Goal: Task Accomplishment & Management: Manage account settings

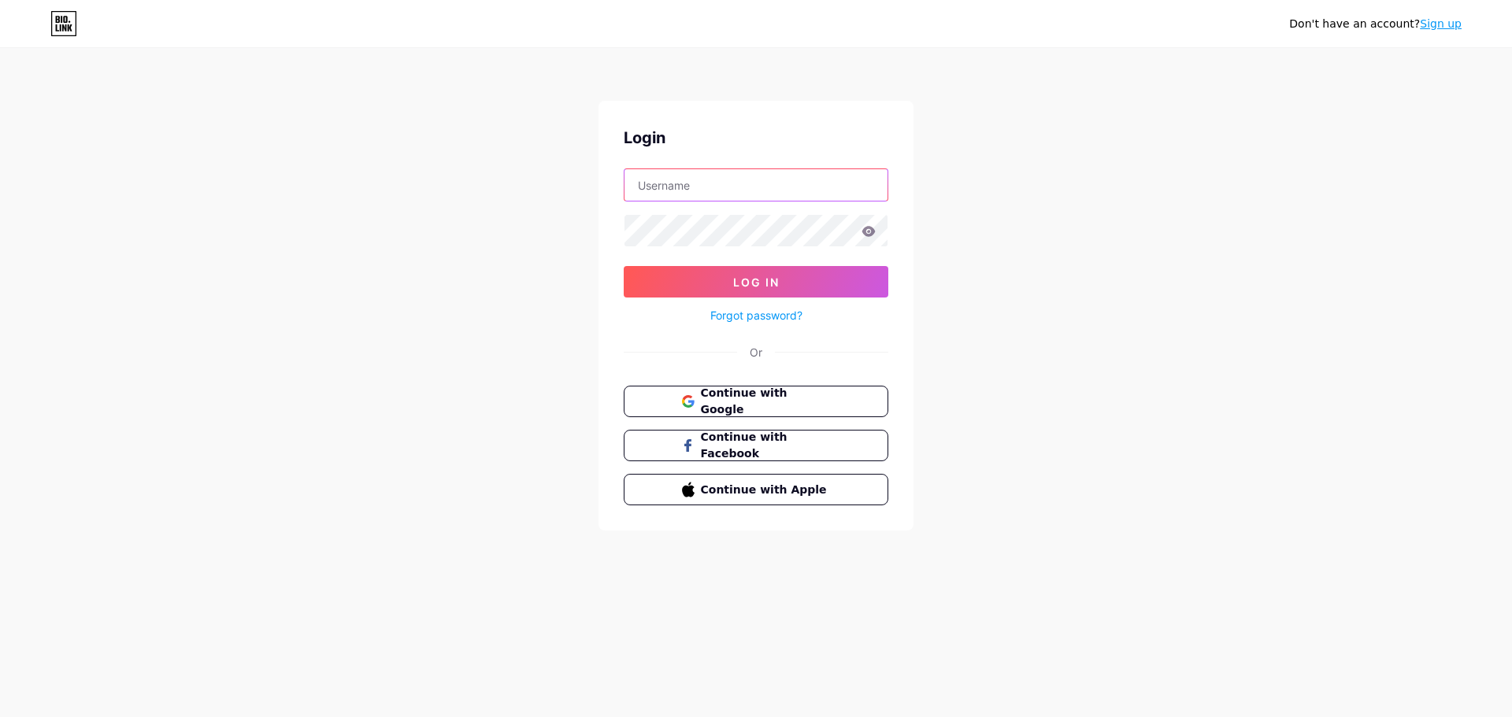
click at [684, 182] on input "text" at bounding box center [755, 184] width 263 height 31
type input "seribanmiku@gmail.com"
click at [776, 191] on input "seribanmiku@gmail.com" at bounding box center [755, 184] width 263 height 31
click at [777, 191] on input "seribanmiku@gmail.com" at bounding box center [755, 184] width 263 height 31
click at [787, 399] on span "Continue with Google" at bounding box center [764, 402] width 131 height 34
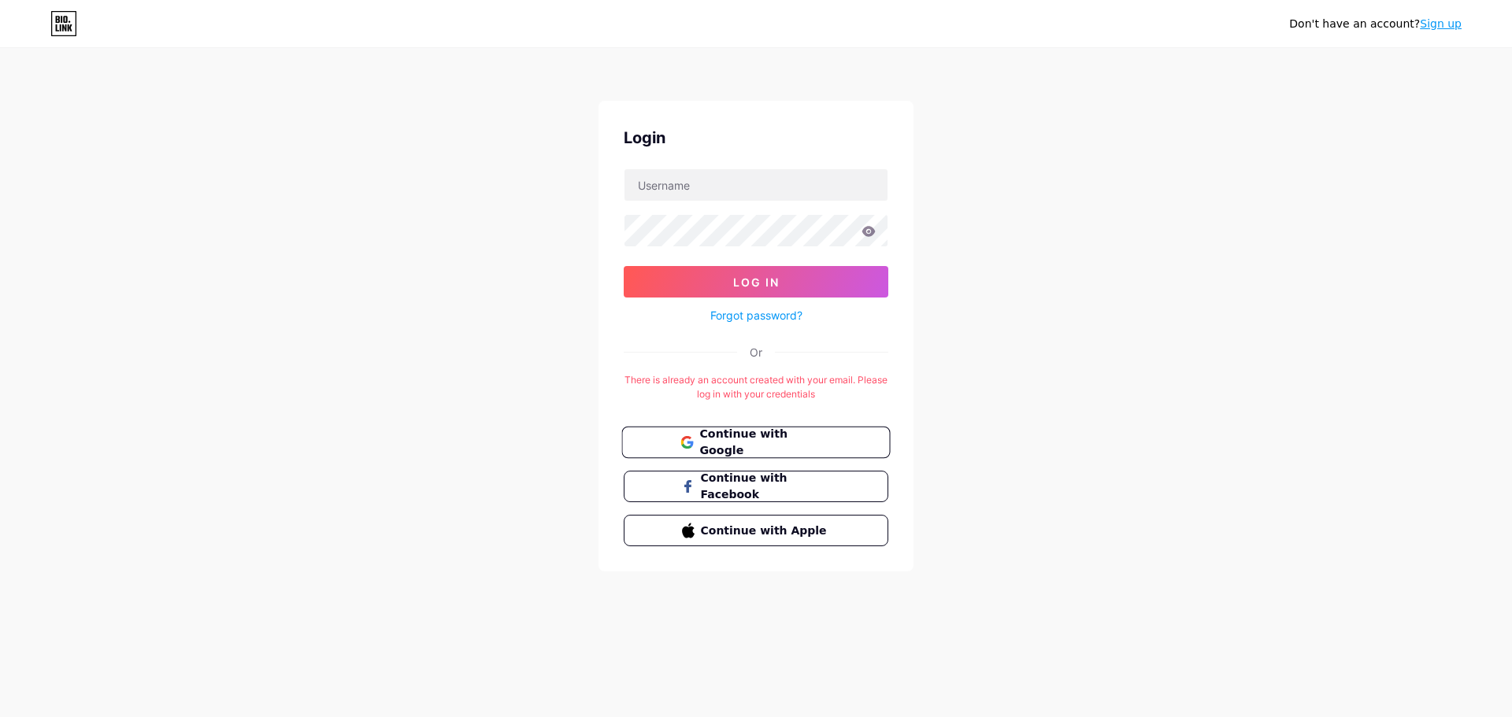
click at [725, 443] on span "Continue with Google" at bounding box center [764, 443] width 131 height 34
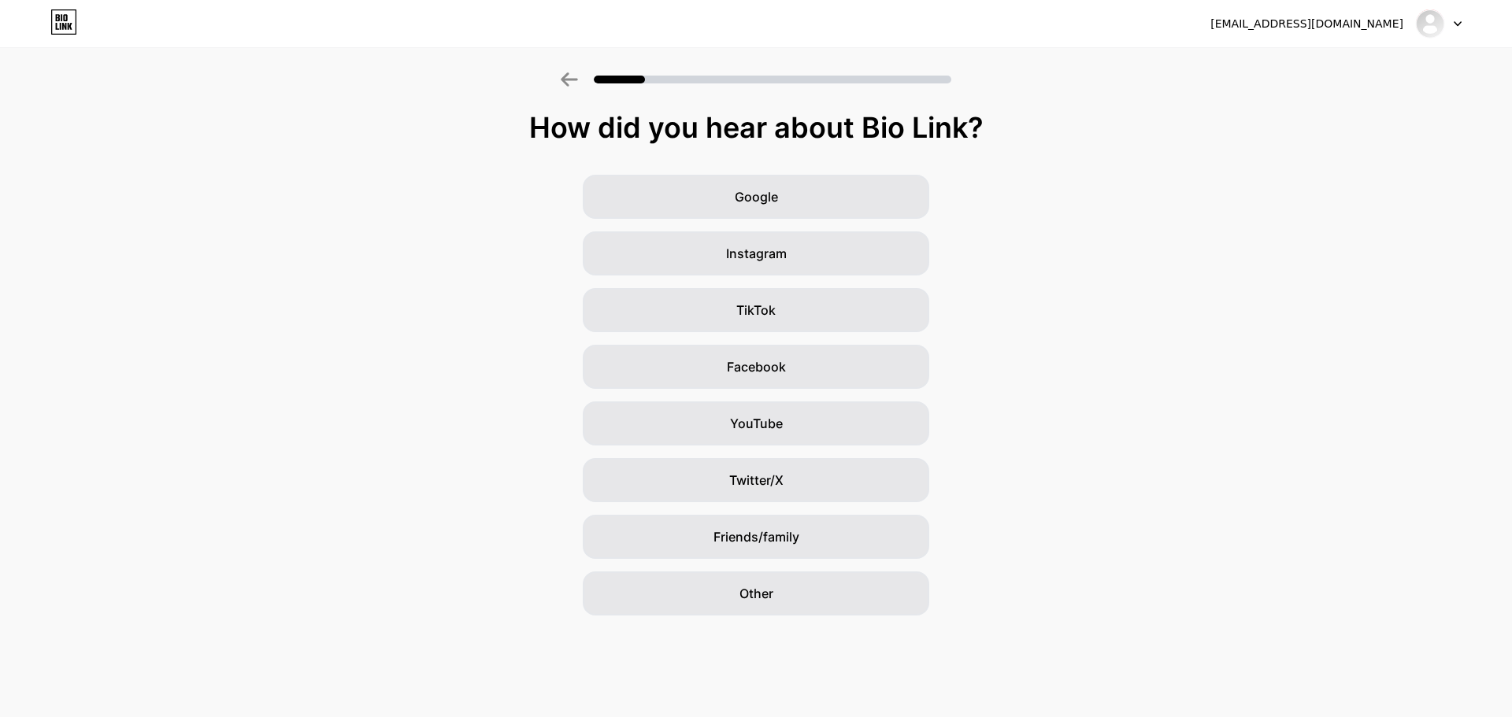
click at [1454, 21] on icon at bounding box center [1458, 24] width 8 height 6
click at [1435, 28] on img at bounding box center [1429, 23] width 25 height 25
click at [1429, 28] on img at bounding box center [1429, 23] width 25 height 25
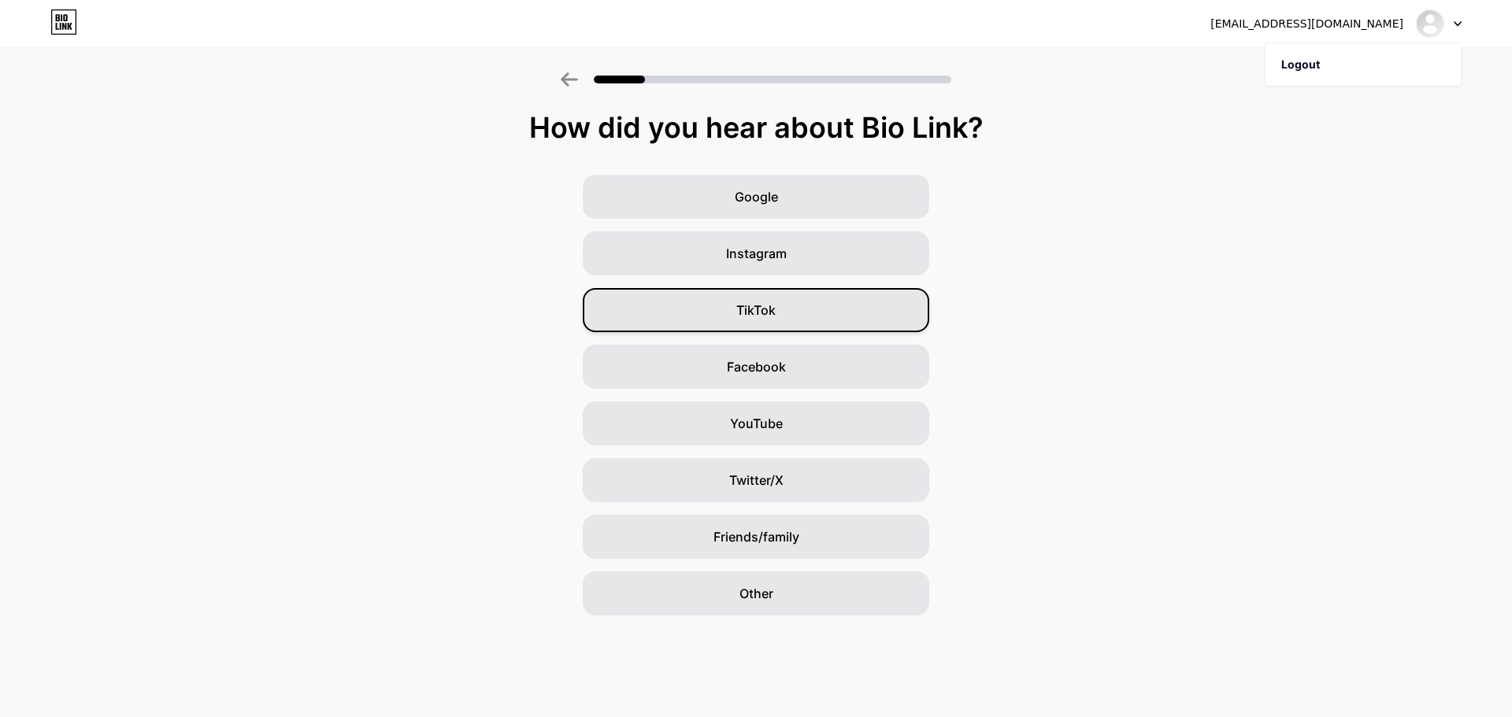
click at [755, 304] on span "TikTok" at bounding box center [755, 310] width 39 height 19
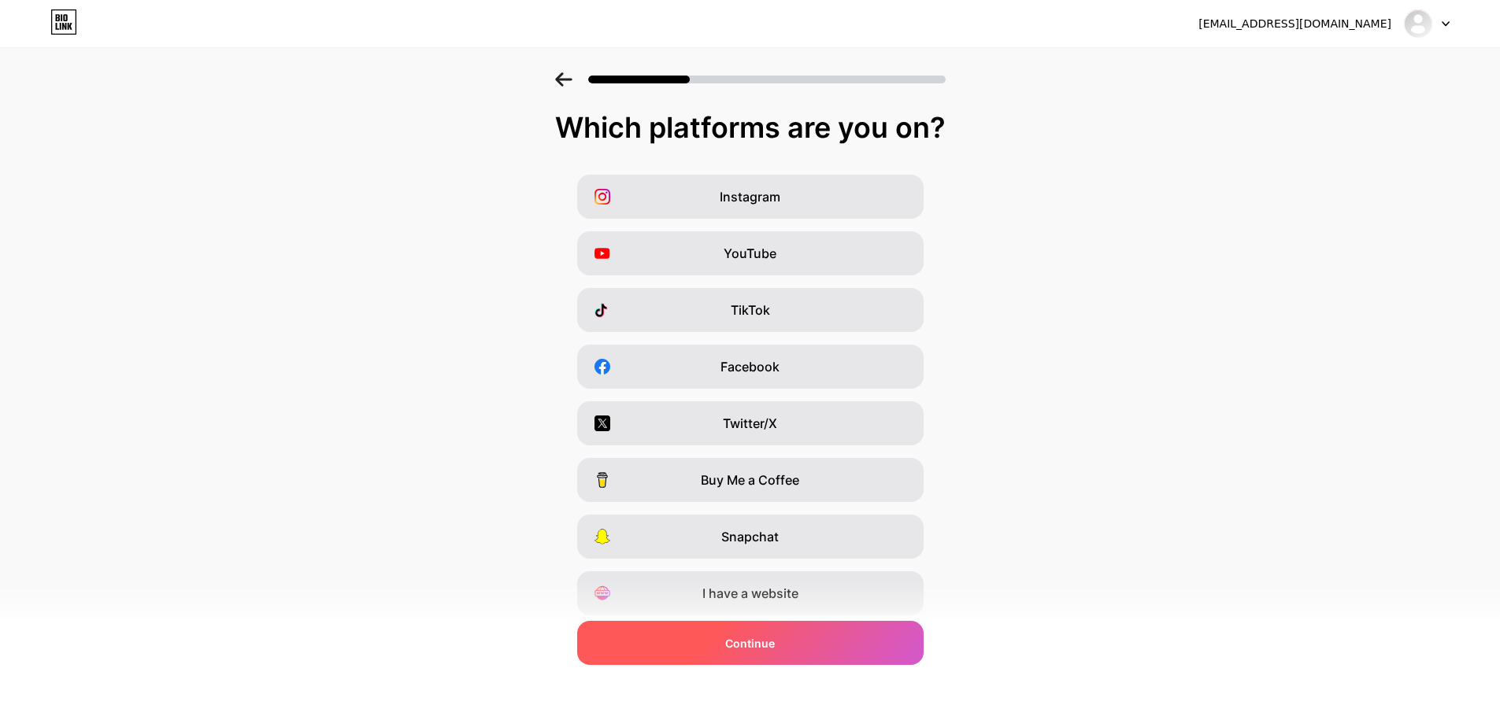
click at [782, 643] on div "Continue" at bounding box center [750, 643] width 346 height 44
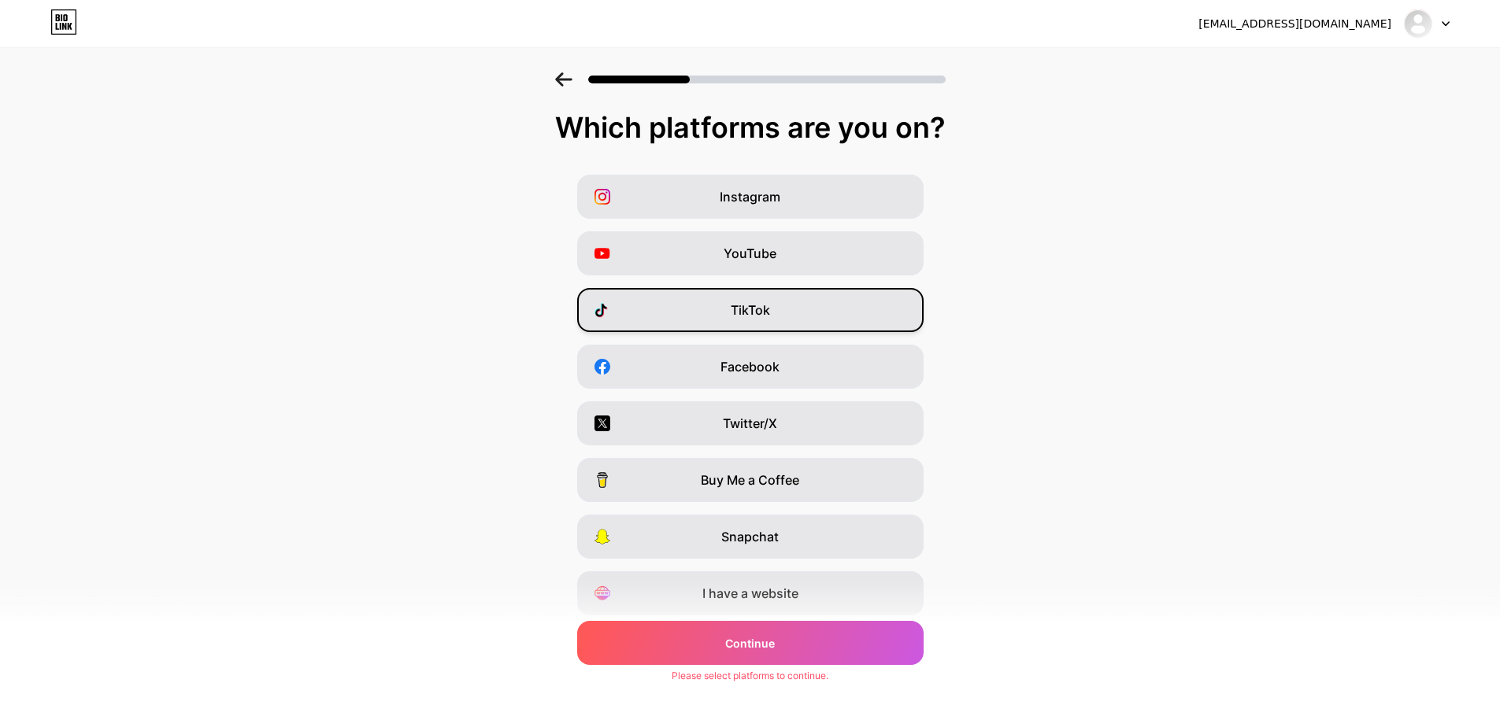
click at [766, 307] on span "TikTok" at bounding box center [750, 310] width 39 height 19
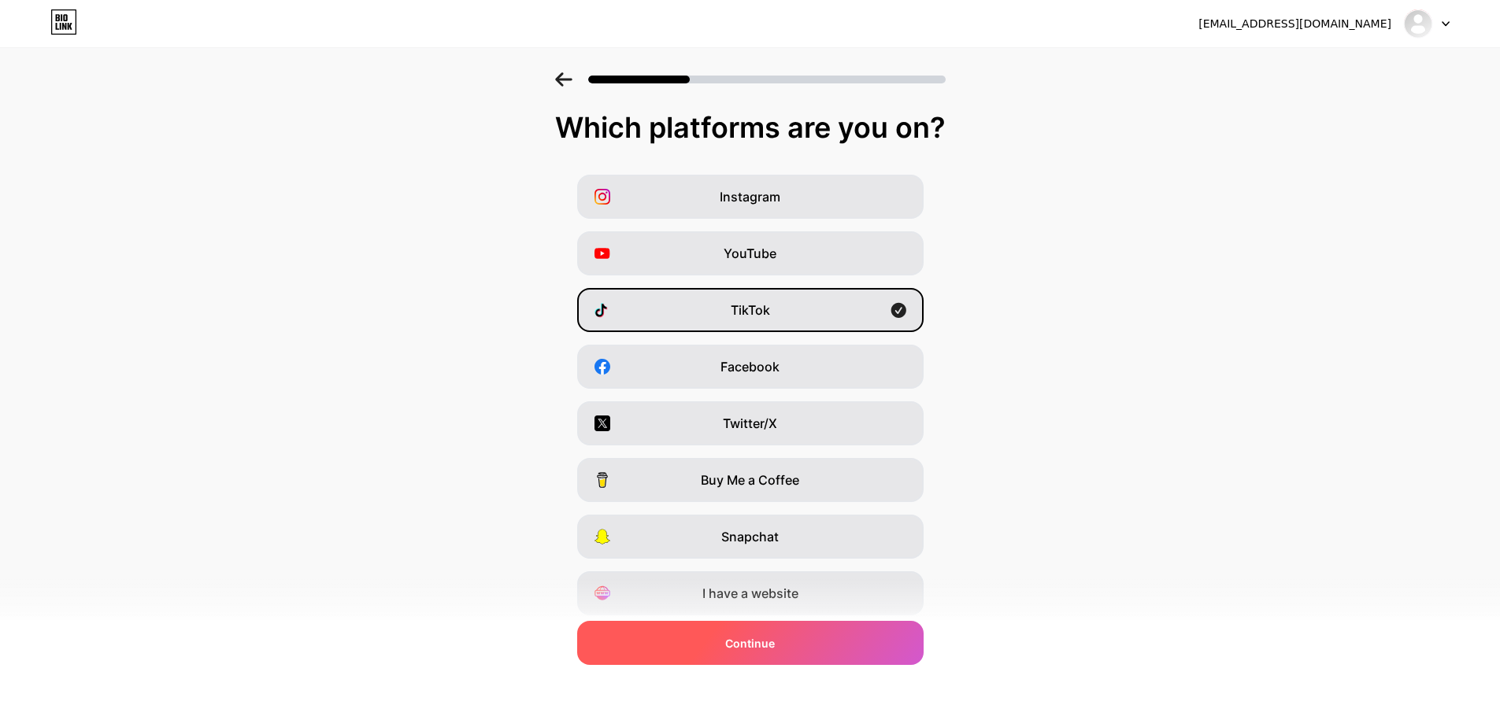
click at [798, 637] on div "Continue" at bounding box center [750, 643] width 346 height 44
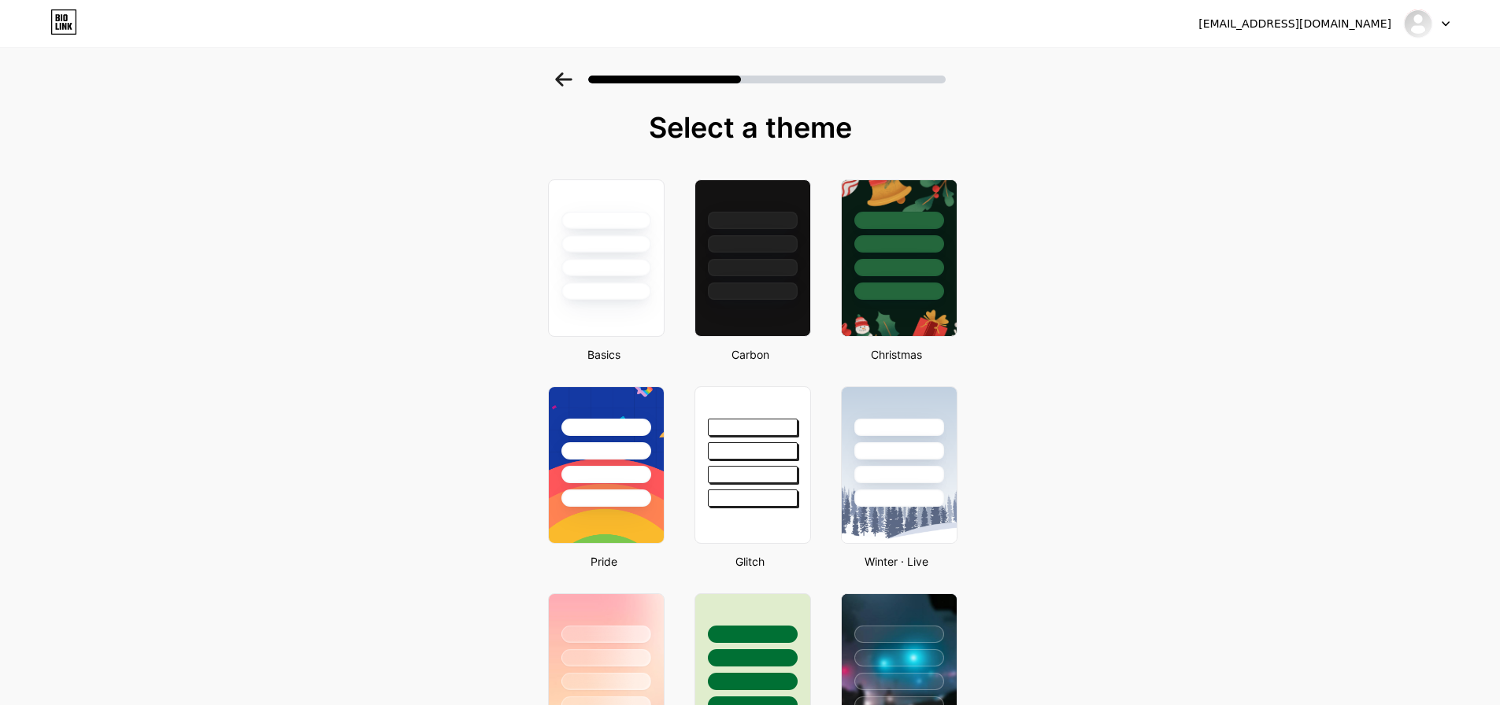
click at [572, 78] on icon at bounding box center [563, 79] width 17 height 14
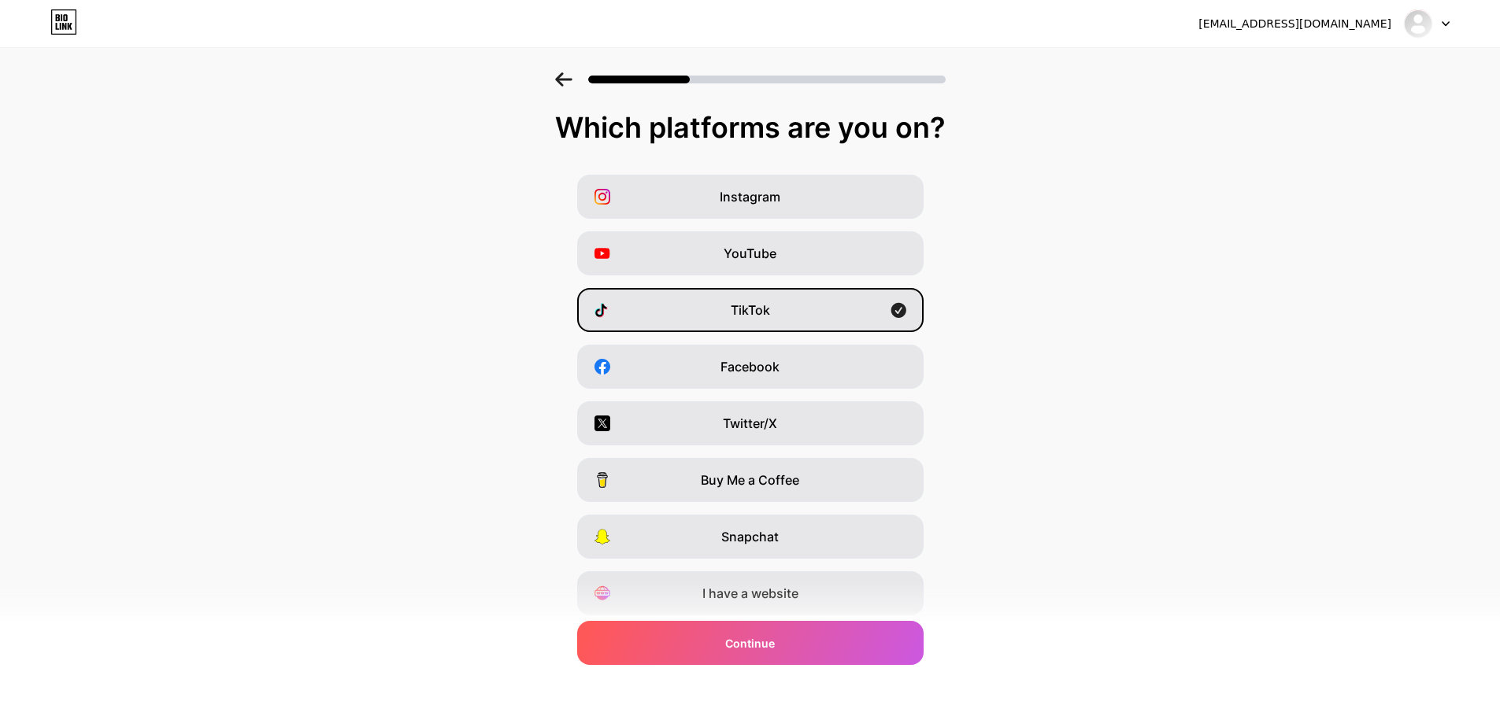
click at [572, 78] on icon at bounding box center [563, 79] width 17 height 14
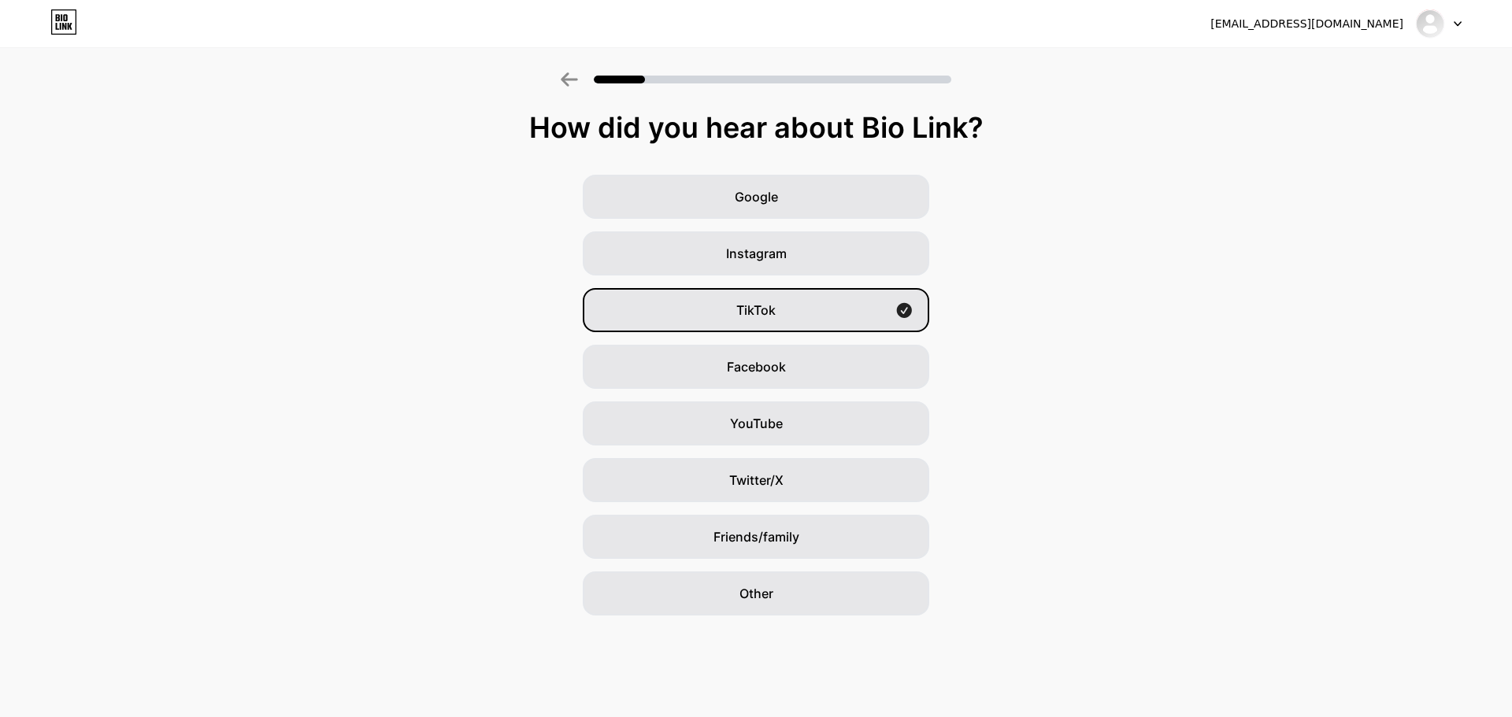
click at [572, 78] on icon at bounding box center [569, 79] width 17 height 14
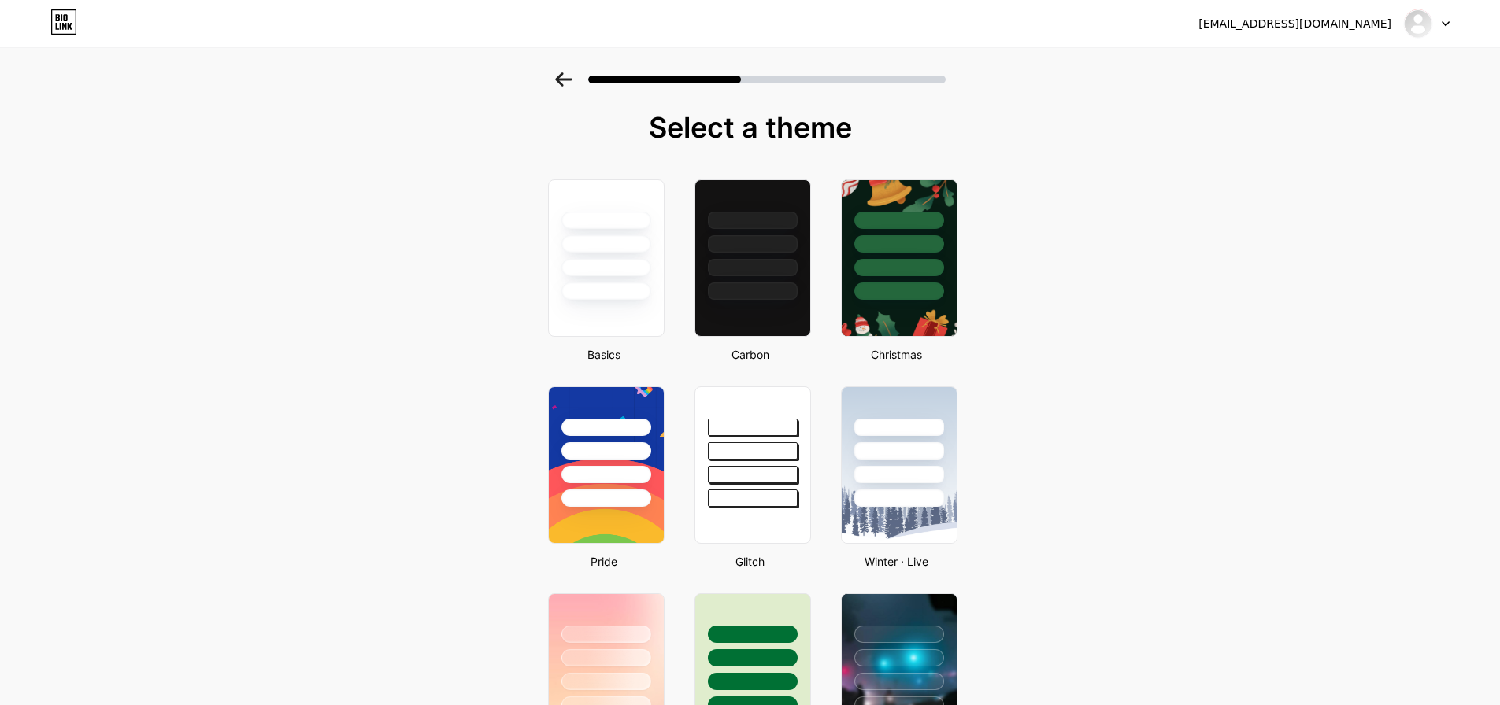
click at [1445, 21] on icon at bounding box center [1446, 24] width 8 height 6
click at [1298, 65] on li "Logout" at bounding box center [1351, 64] width 195 height 43
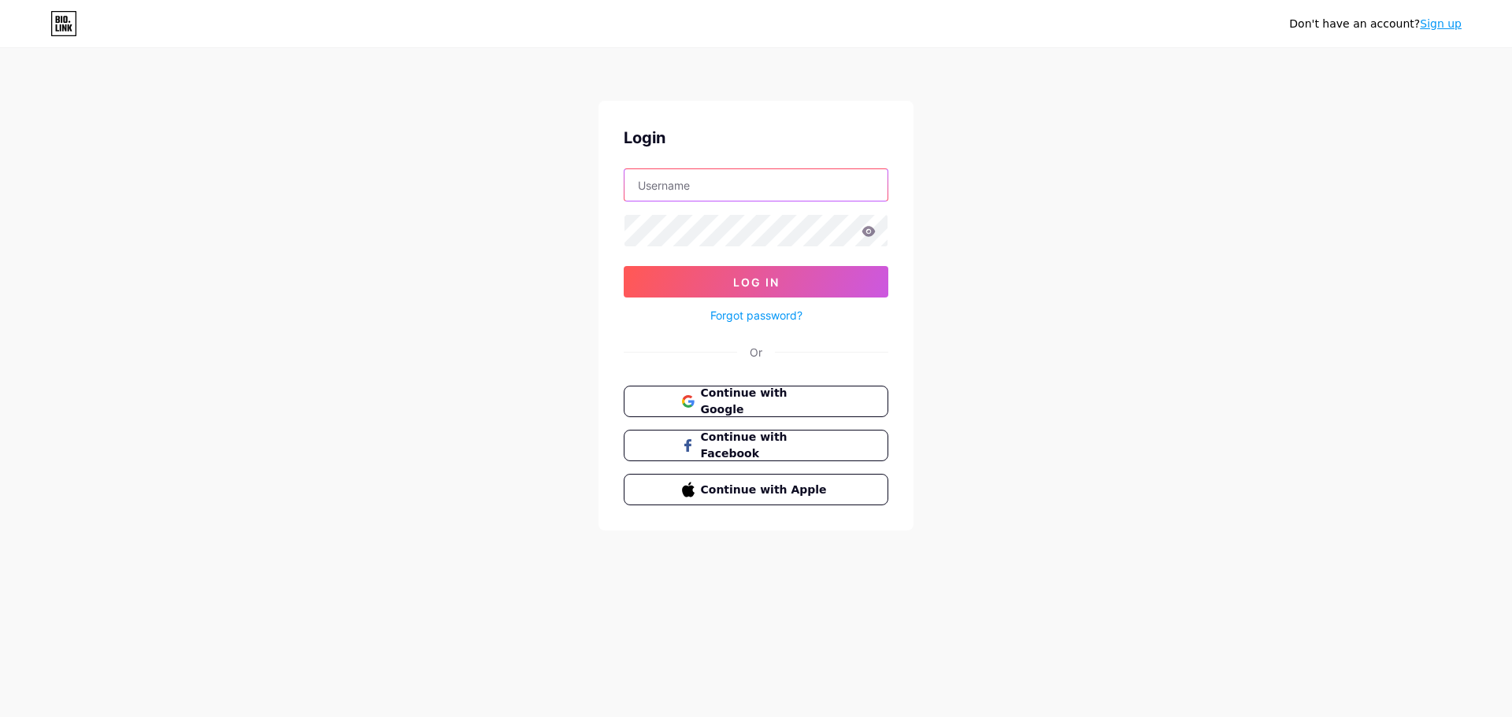
click at [691, 183] on input "text" at bounding box center [755, 184] width 263 height 31
click at [747, 188] on input "Cubitobot Aduksito" at bounding box center [755, 184] width 263 height 31
type input "C"
click at [747, 188] on input "text" at bounding box center [755, 184] width 263 height 31
type input "[EMAIL_ADDRESS][DOMAIN_NAME]"
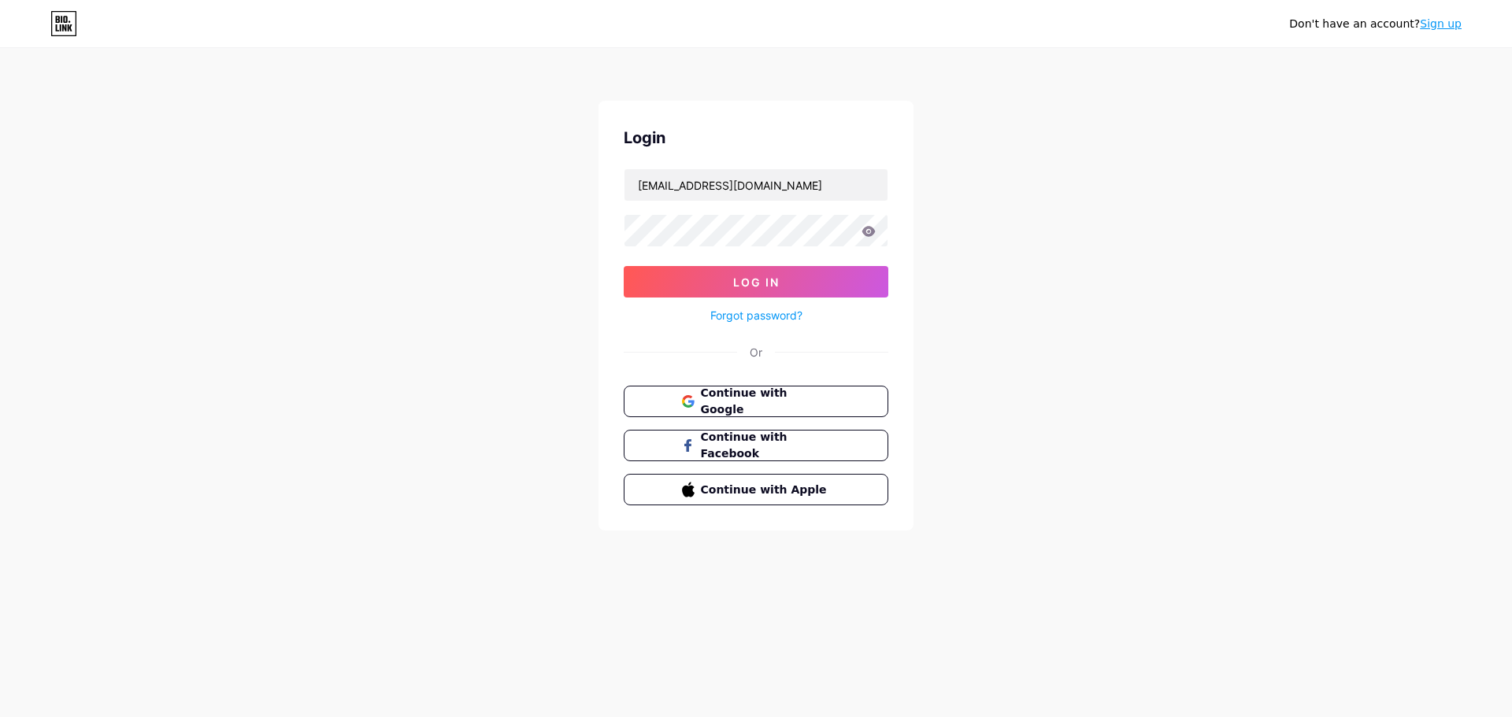
click at [1445, 28] on link "Sign up" at bounding box center [1441, 23] width 42 height 13
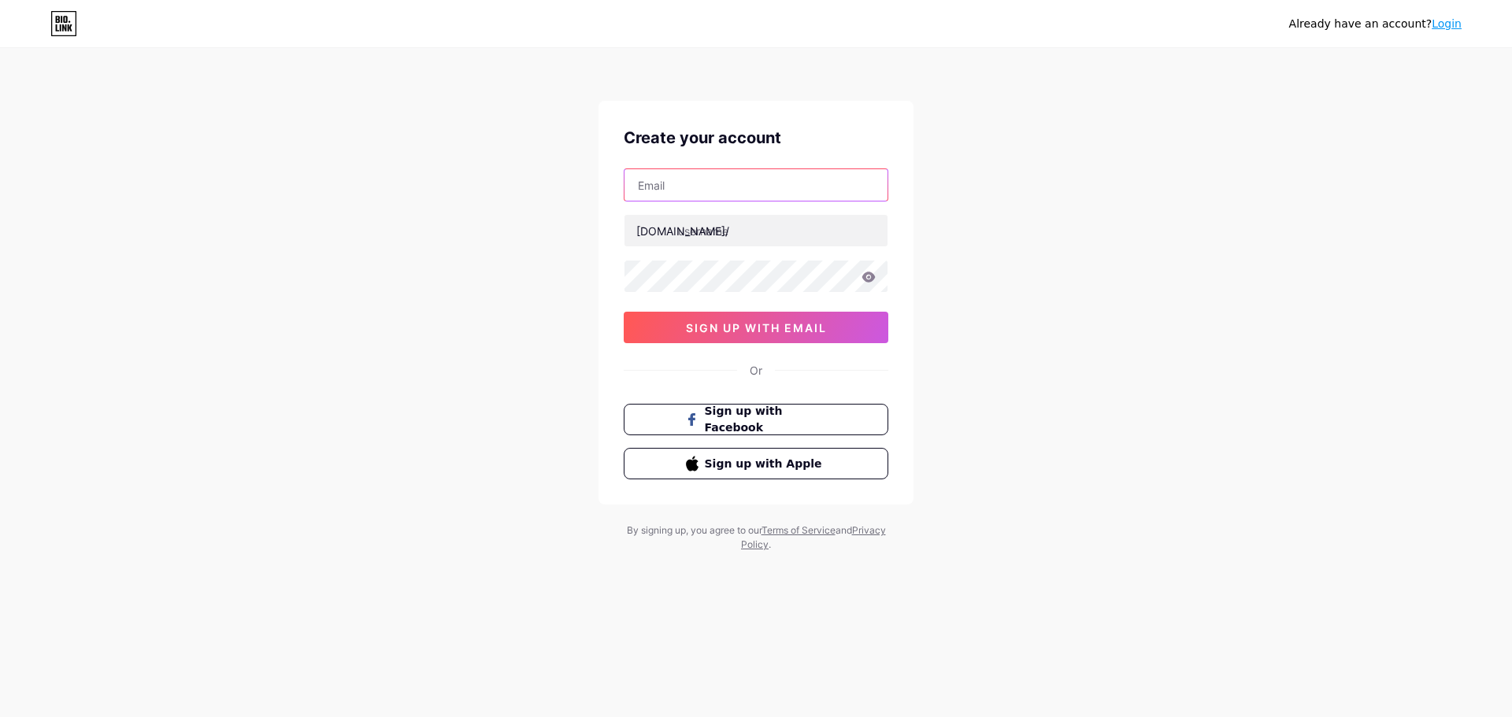
click at [717, 193] on input "text" at bounding box center [755, 184] width 263 height 31
click at [1006, 193] on div "Already have an account? Login Create your account bio.link/ 0cAFcWeA7NoVmoFmIX…" at bounding box center [756, 301] width 1512 height 602
click at [1450, 22] on link "Login" at bounding box center [1446, 23] width 30 height 13
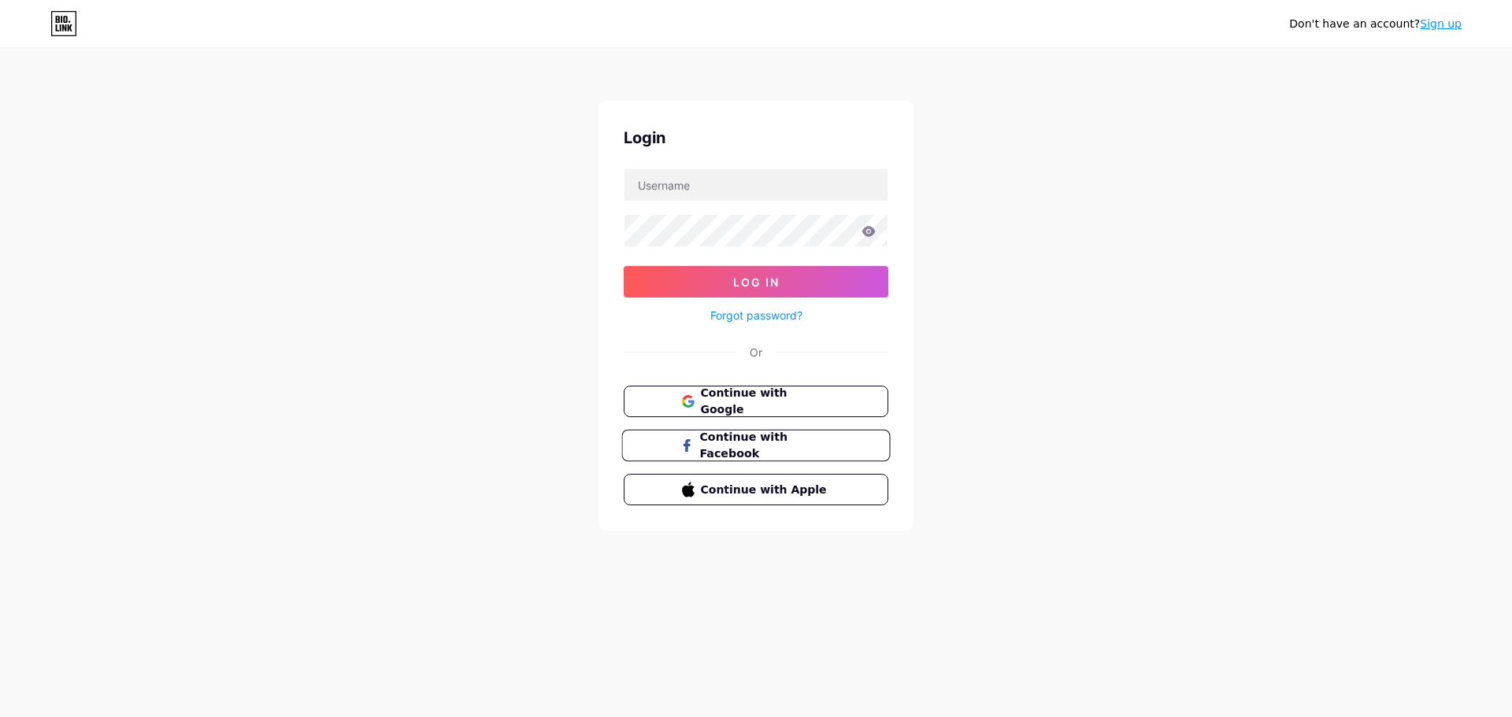
click at [743, 444] on span "Continue with Facebook" at bounding box center [764, 446] width 131 height 34
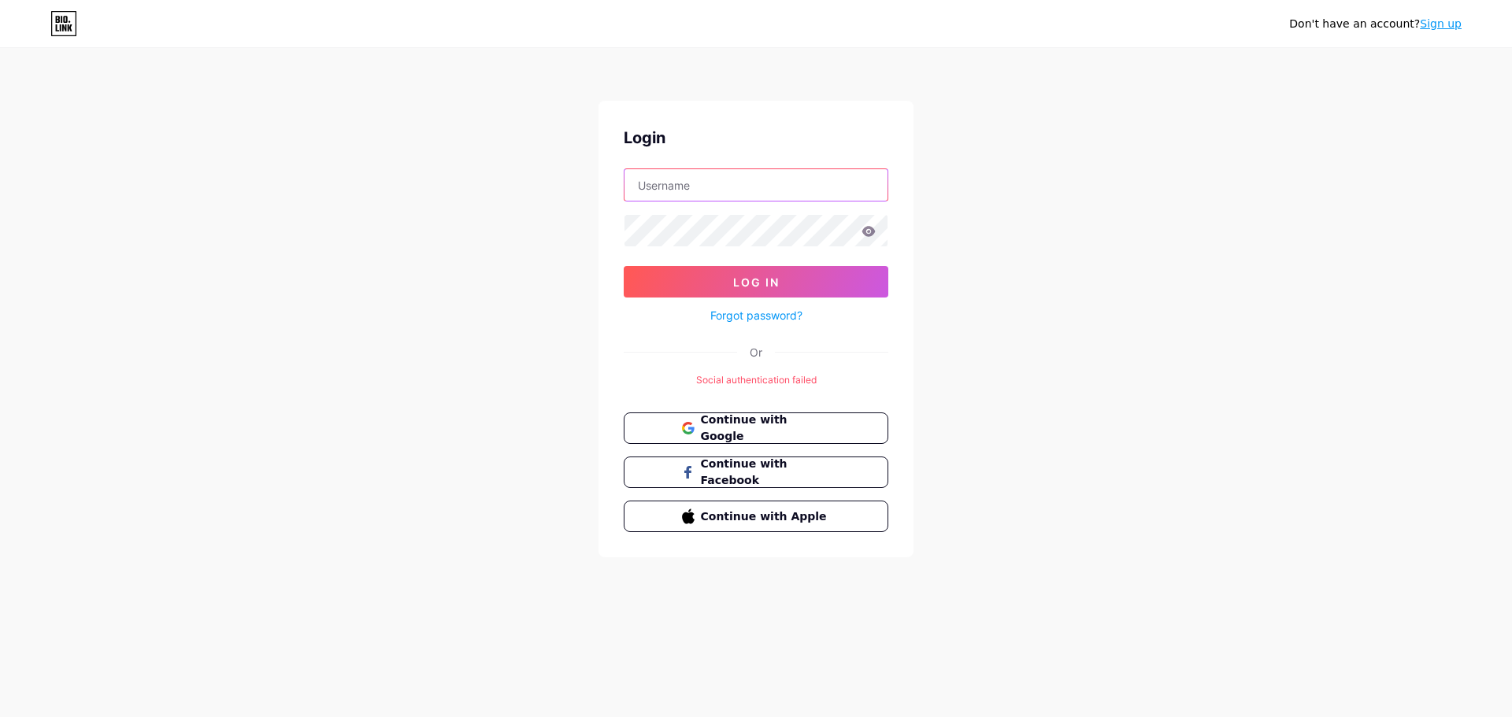
click at [685, 194] on input "text" at bounding box center [755, 184] width 263 height 31
type input "Cubitobot Aduksito"
click at [706, 213] on form "Cubitobot Aduksito Log In Forgot password?" at bounding box center [756, 247] width 265 height 157
drag, startPoint x: 757, startPoint y: 193, endPoint x: 614, endPoint y: 191, distance: 142.5
click at [614, 191] on div "Login Cubitobot Aduksito Log In Forgot password? Or Social authentication faile…" at bounding box center [755, 329] width 315 height 457
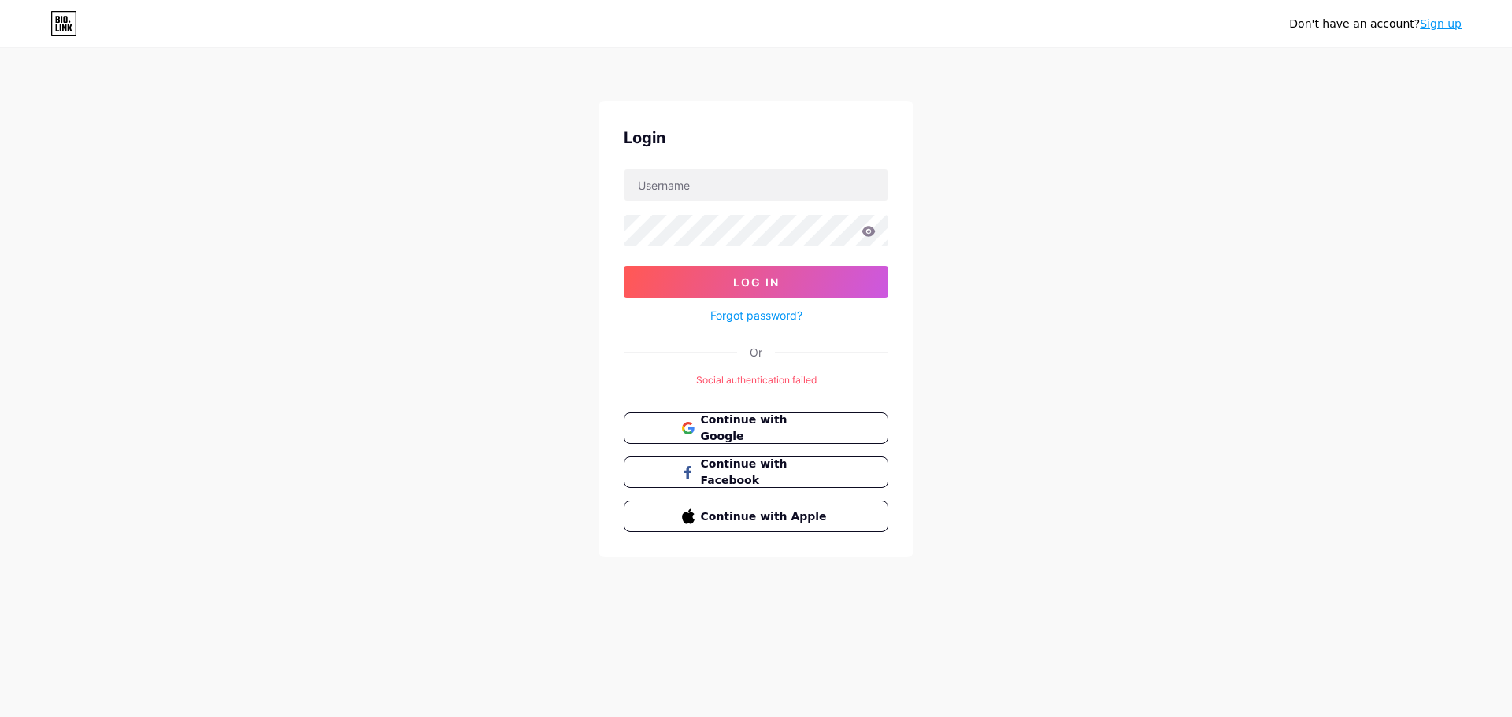
click at [746, 317] on link "Forgot password?" at bounding box center [756, 315] width 92 height 17
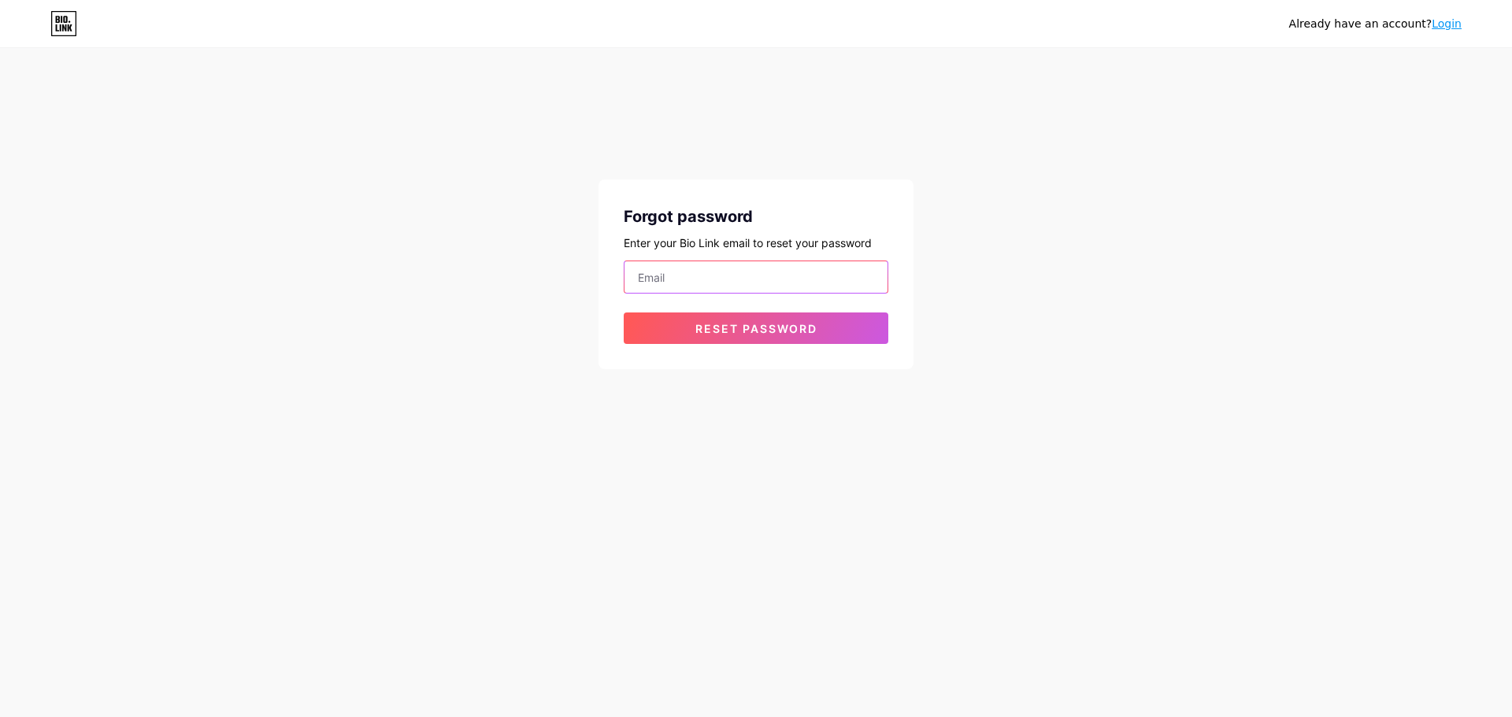
click at [683, 283] on input "email" at bounding box center [755, 276] width 263 height 31
type input "[EMAIL_ADDRESS][DOMAIN_NAME]"
click at [758, 325] on span "Reset password" at bounding box center [756, 328] width 122 height 13
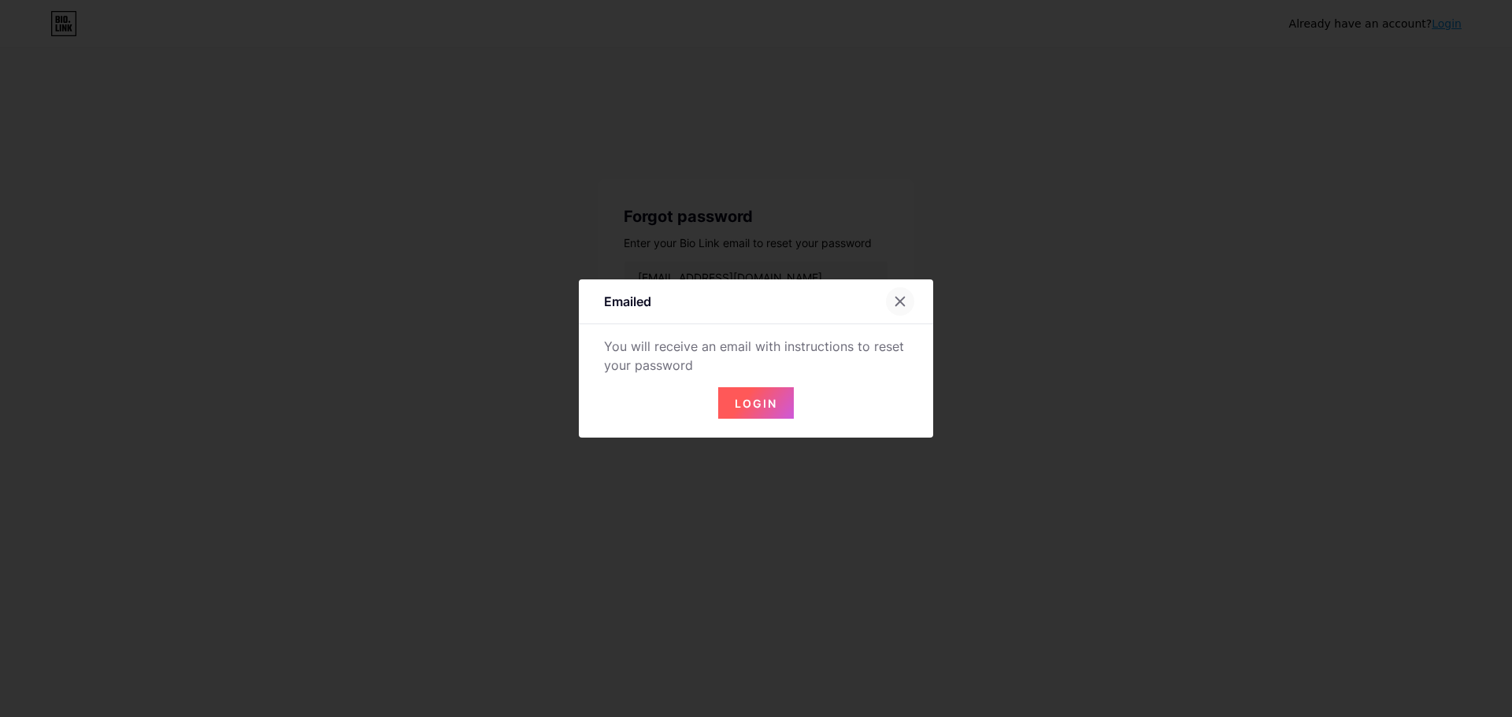
click at [901, 294] on div at bounding box center [900, 301] width 28 height 28
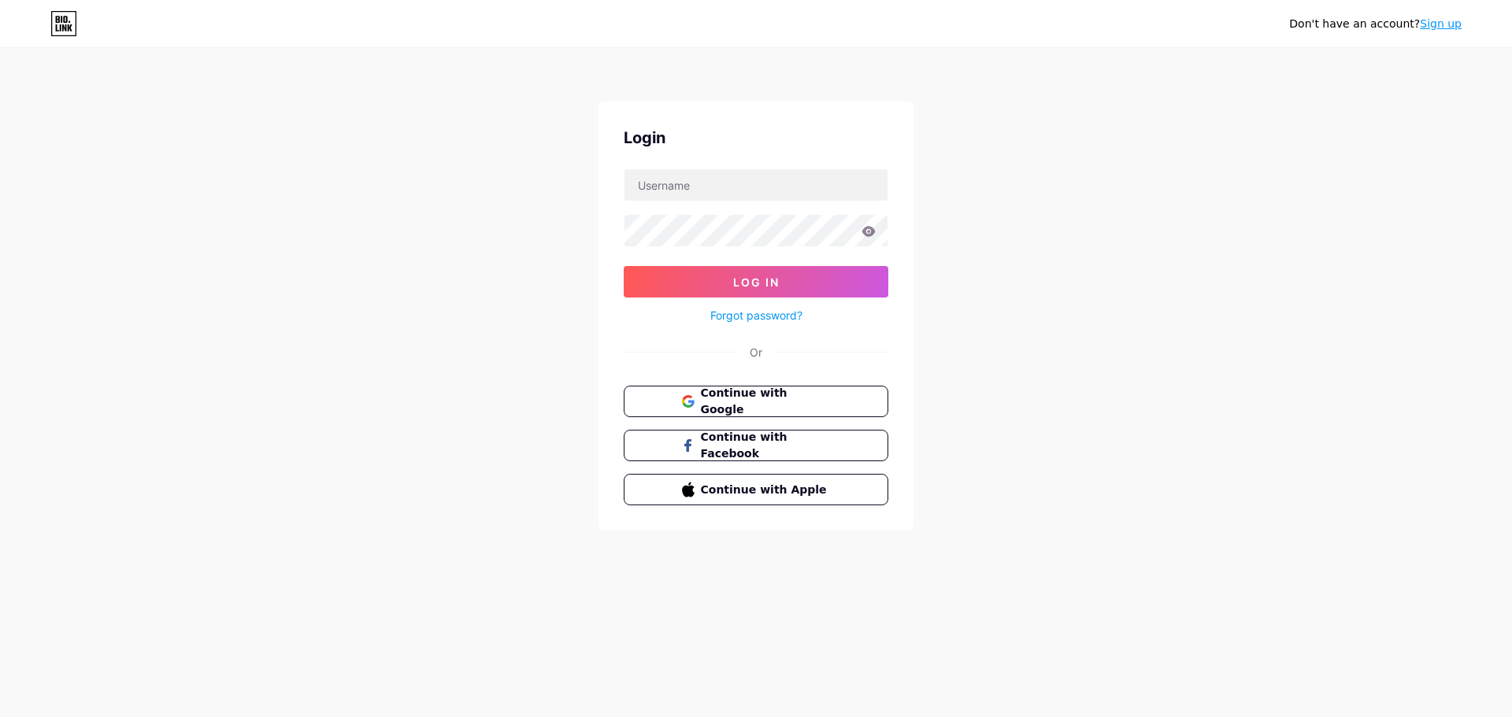
click at [762, 319] on link "Forgot password?" at bounding box center [756, 315] width 92 height 17
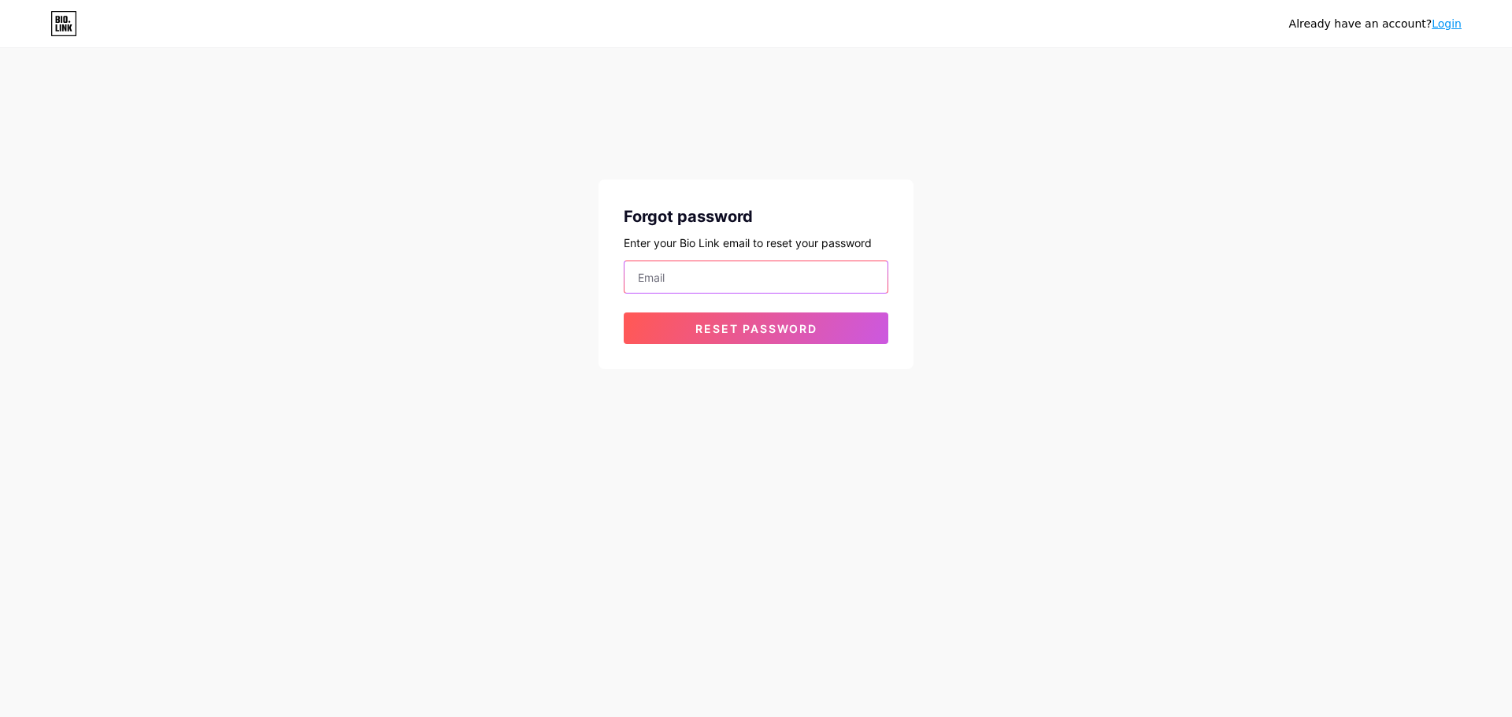
click at [684, 268] on input "email" at bounding box center [755, 276] width 263 height 31
type input "[EMAIL_ADDRESS][DOMAIN_NAME]"
click at [750, 326] on span "Reset password" at bounding box center [756, 328] width 122 height 13
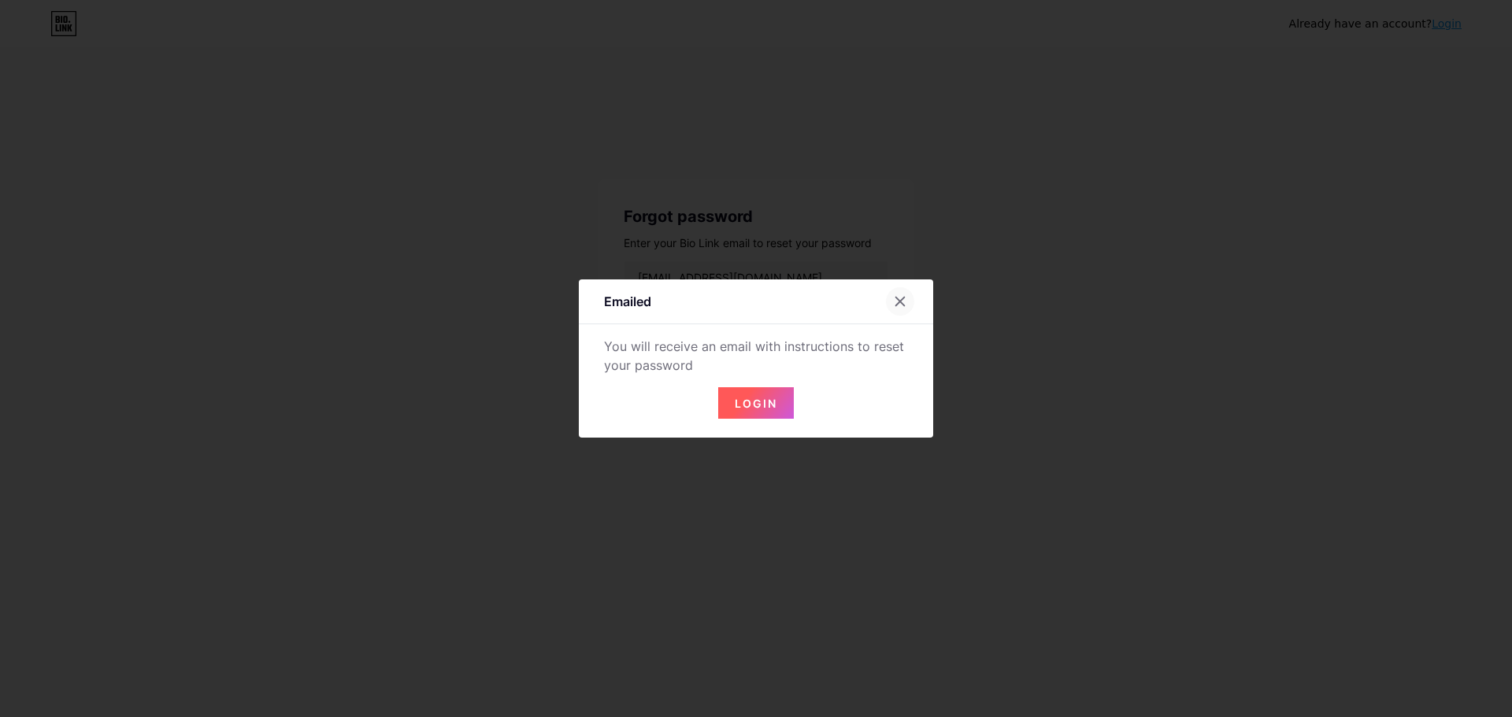
click at [910, 302] on div at bounding box center [900, 301] width 28 height 28
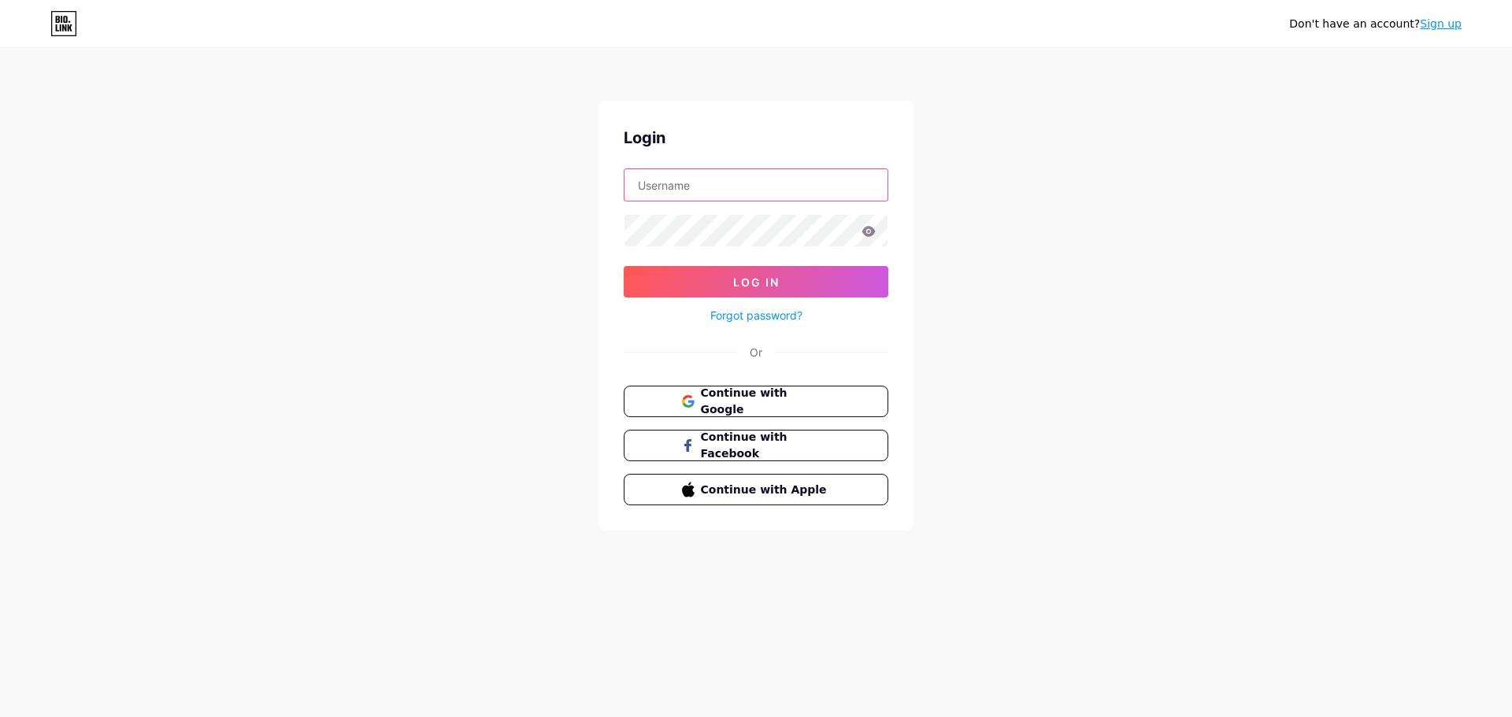
click at [713, 193] on input "text" at bounding box center [755, 184] width 263 height 31
type input "[EMAIL_ADDRESS][DOMAIN_NAME]"
click at [870, 235] on icon at bounding box center [868, 231] width 13 height 10
click at [791, 280] on button "Log In" at bounding box center [756, 281] width 265 height 31
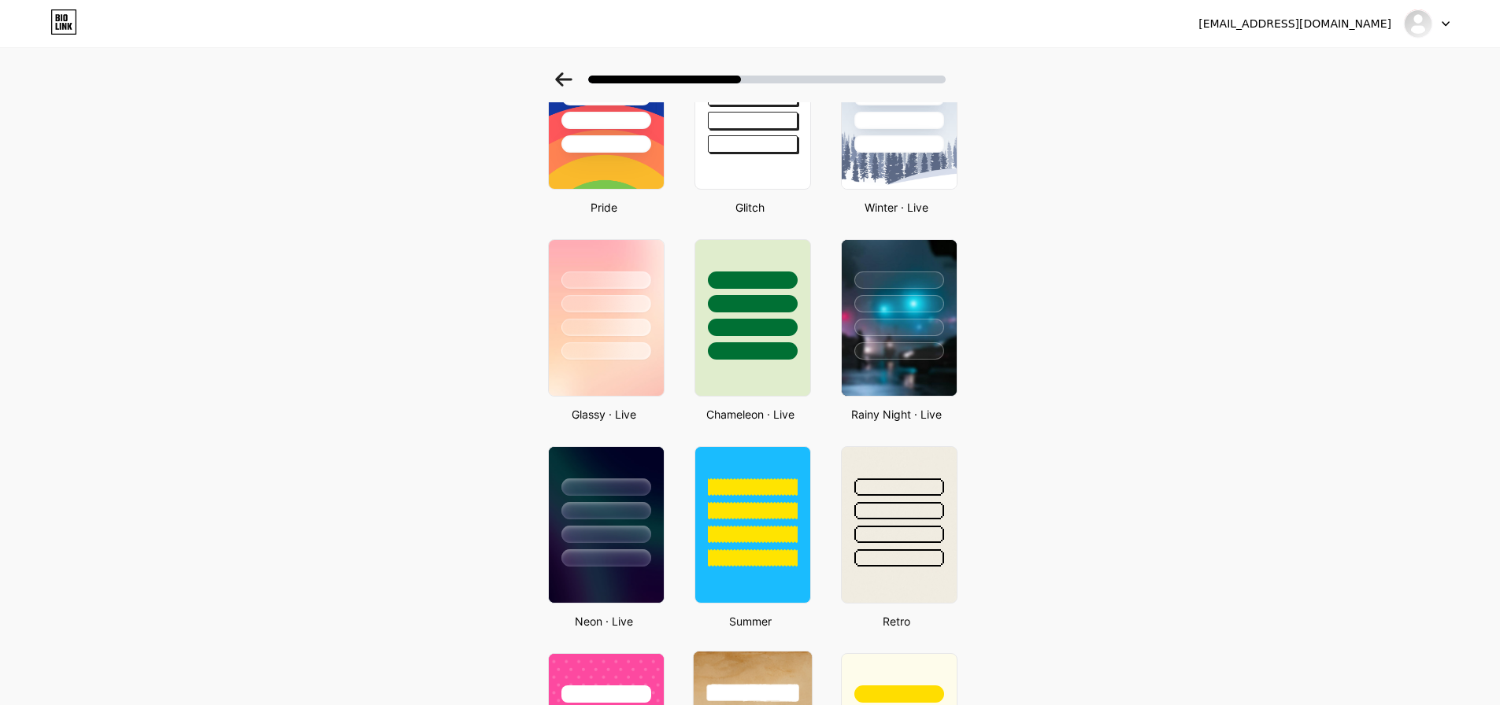
scroll to position [551, 0]
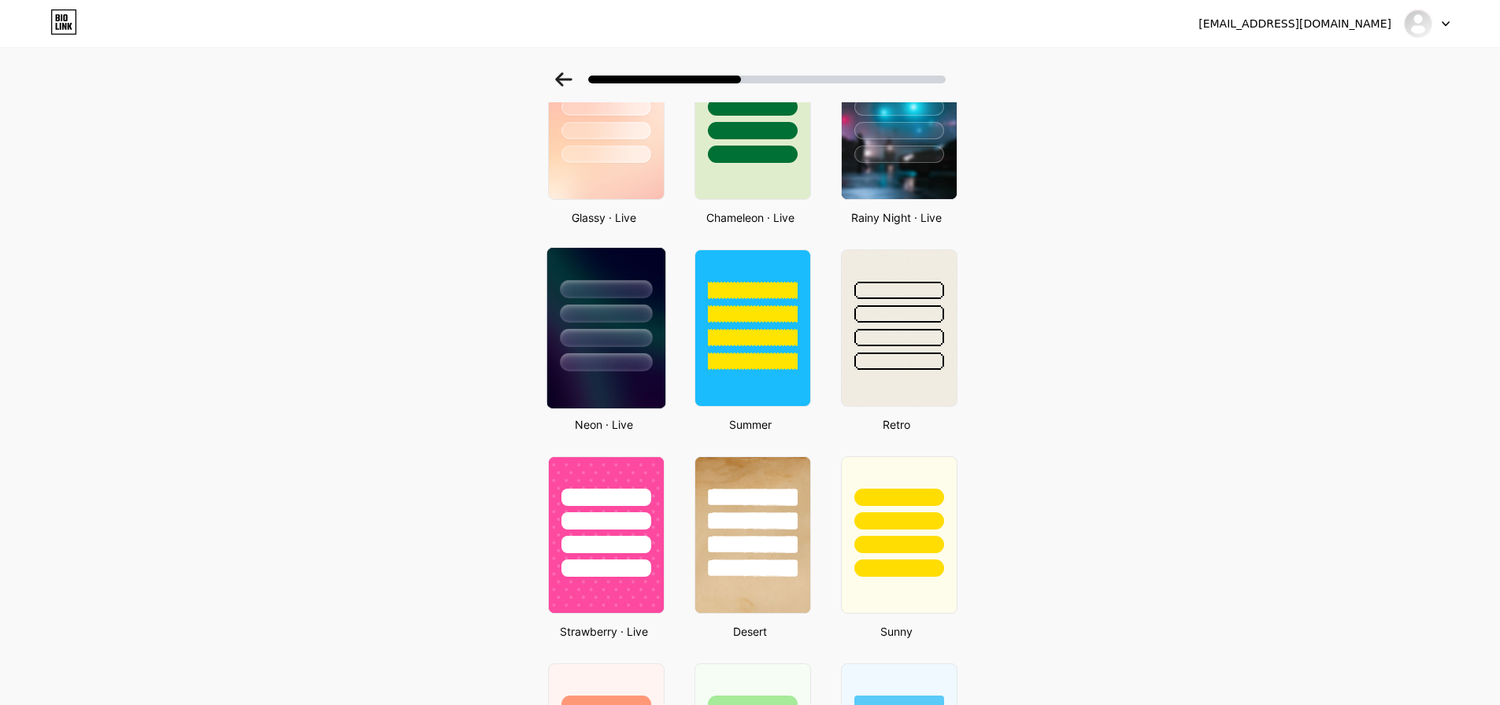
click at [628, 365] on div at bounding box center [606, 363] width 92 height 18
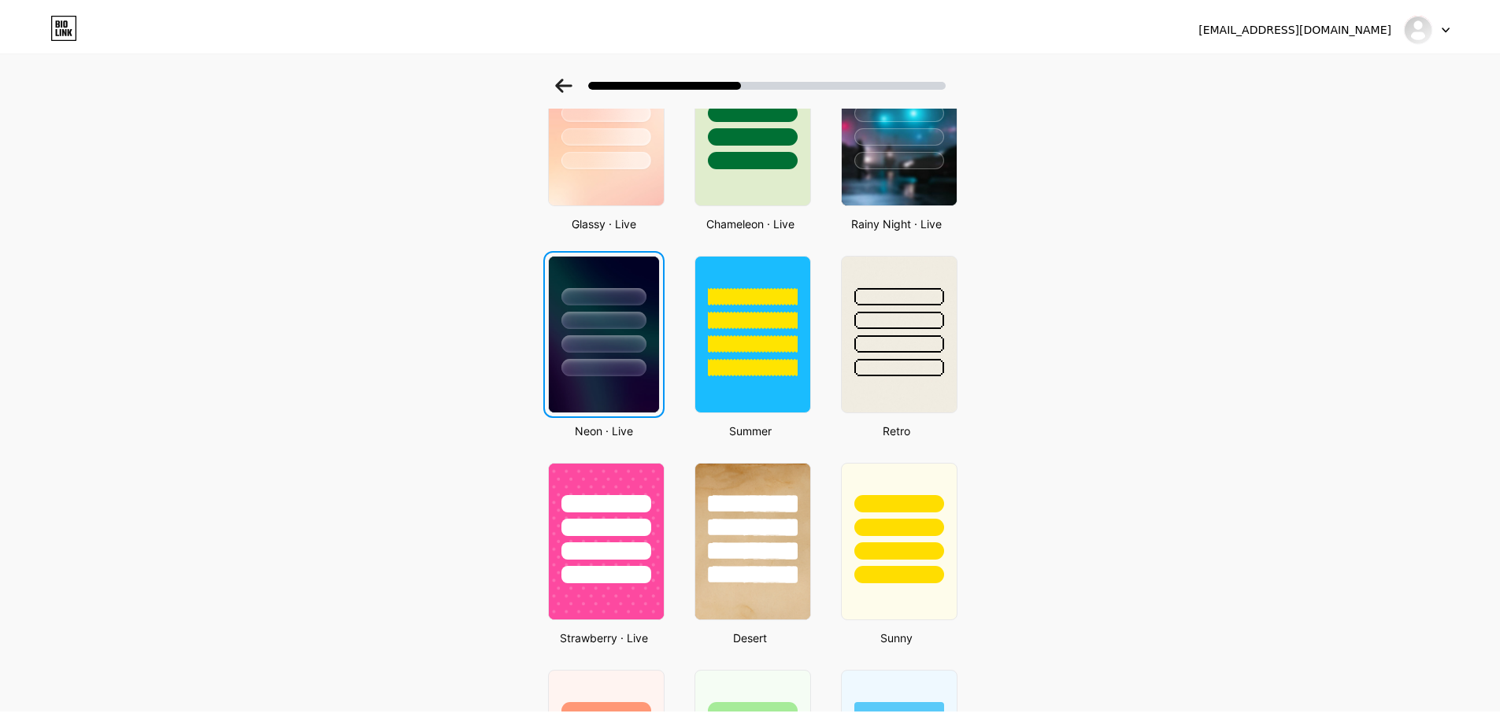
scroll to position [0, 0]
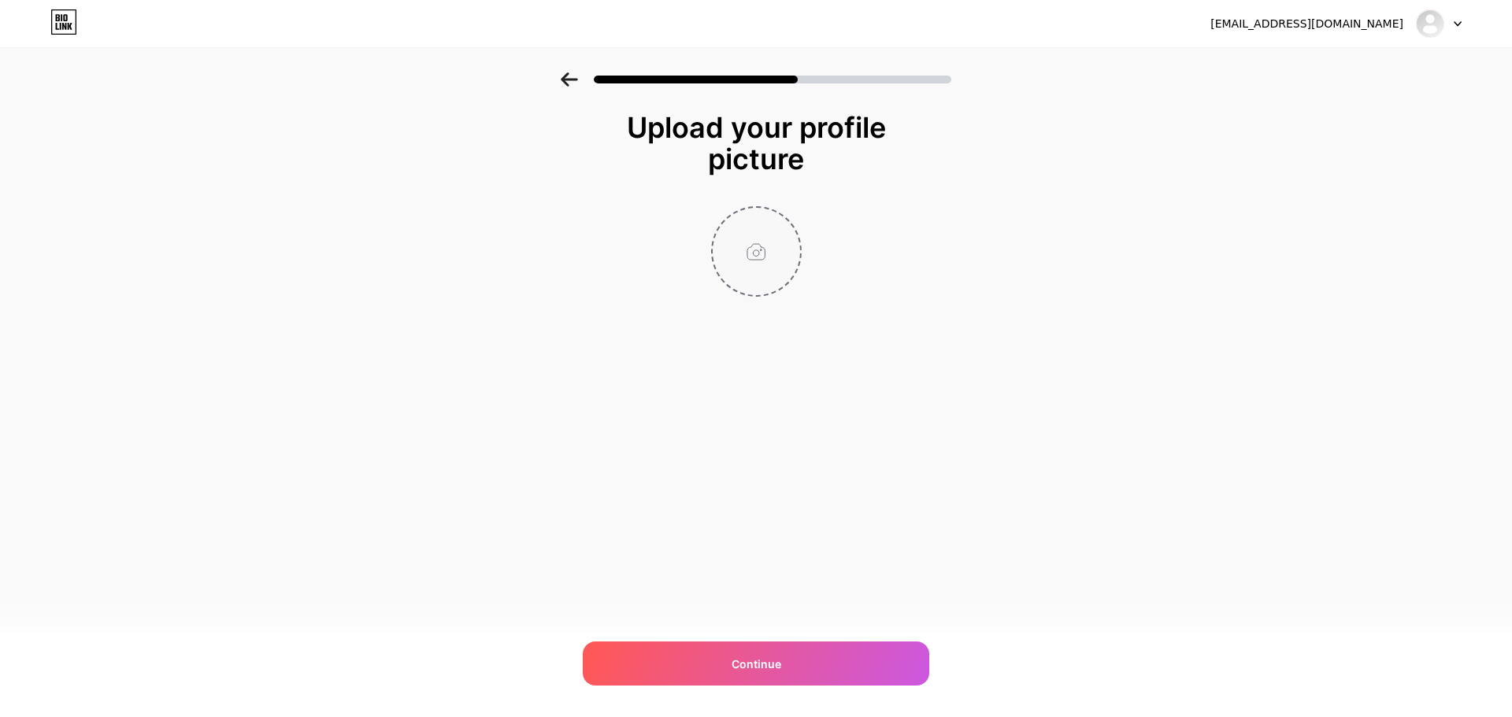
click at [782, 252] on input "file" at bounding box center [756, 251] width 87 height 87
click at [568, 76] on icon at bounding box center [569, 79] width 17 height 14
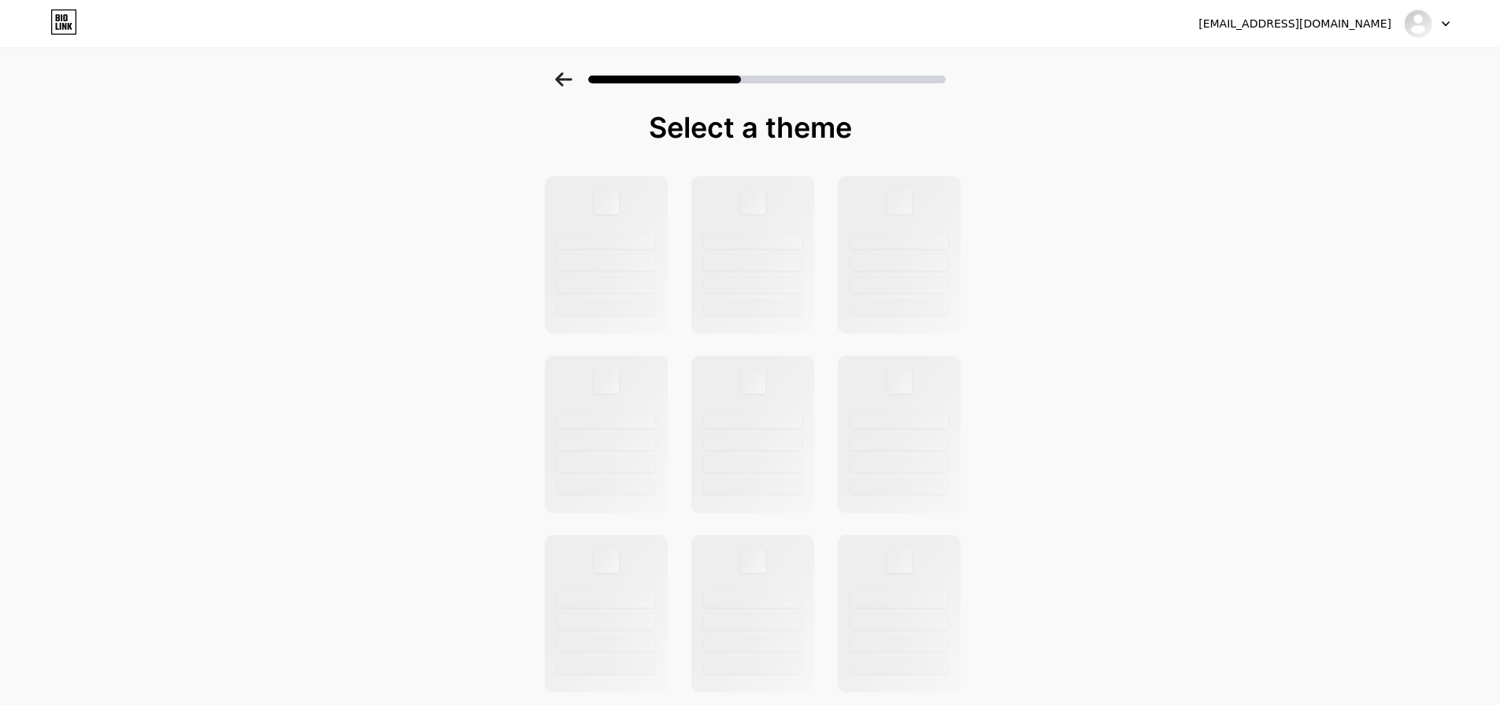
click at [568, 76] on icon at bounding box center [563, 79] width 17 height 14
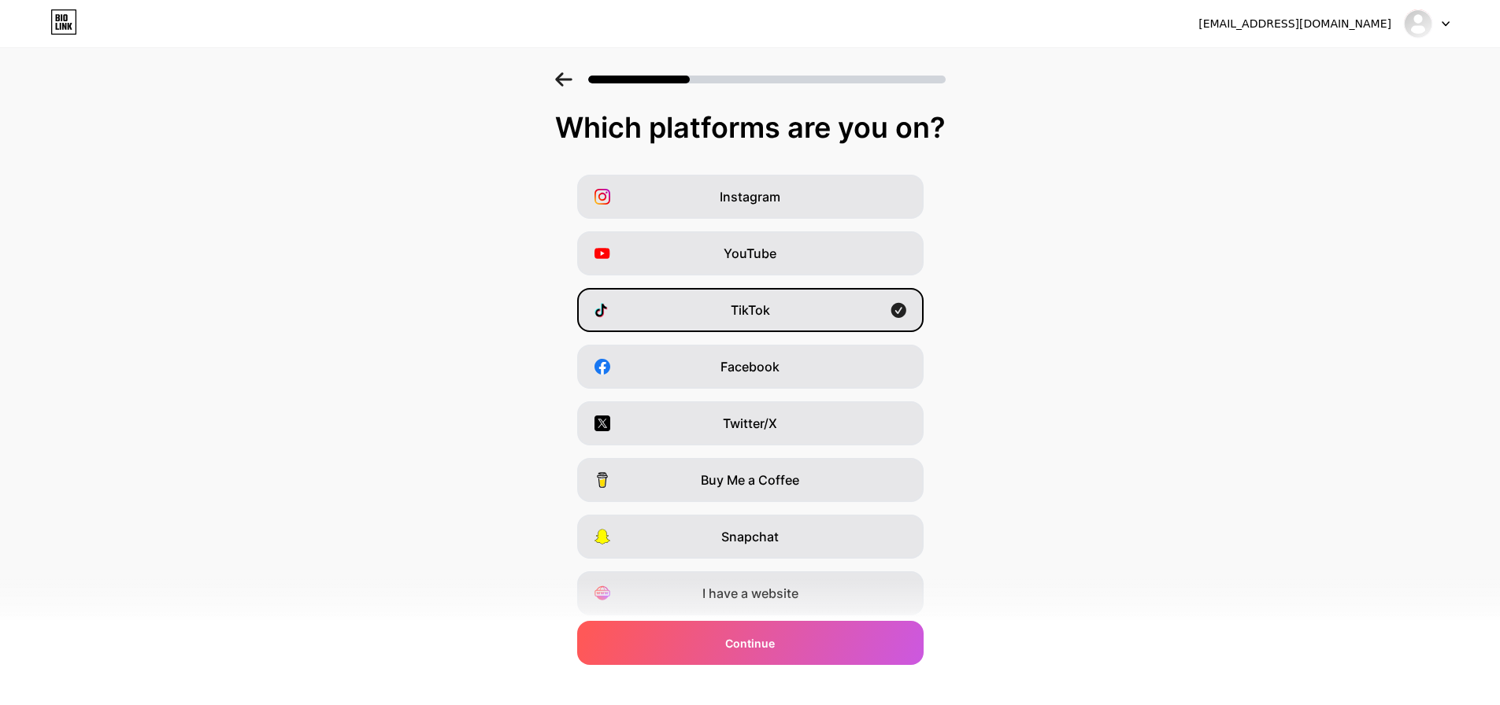
click at [1439, 14] on div at bounding box center [1427, 23] width 46 height 28
click at [1296, 61] on li "Logout" at bounding box center [1351, 64] width 195 height 43
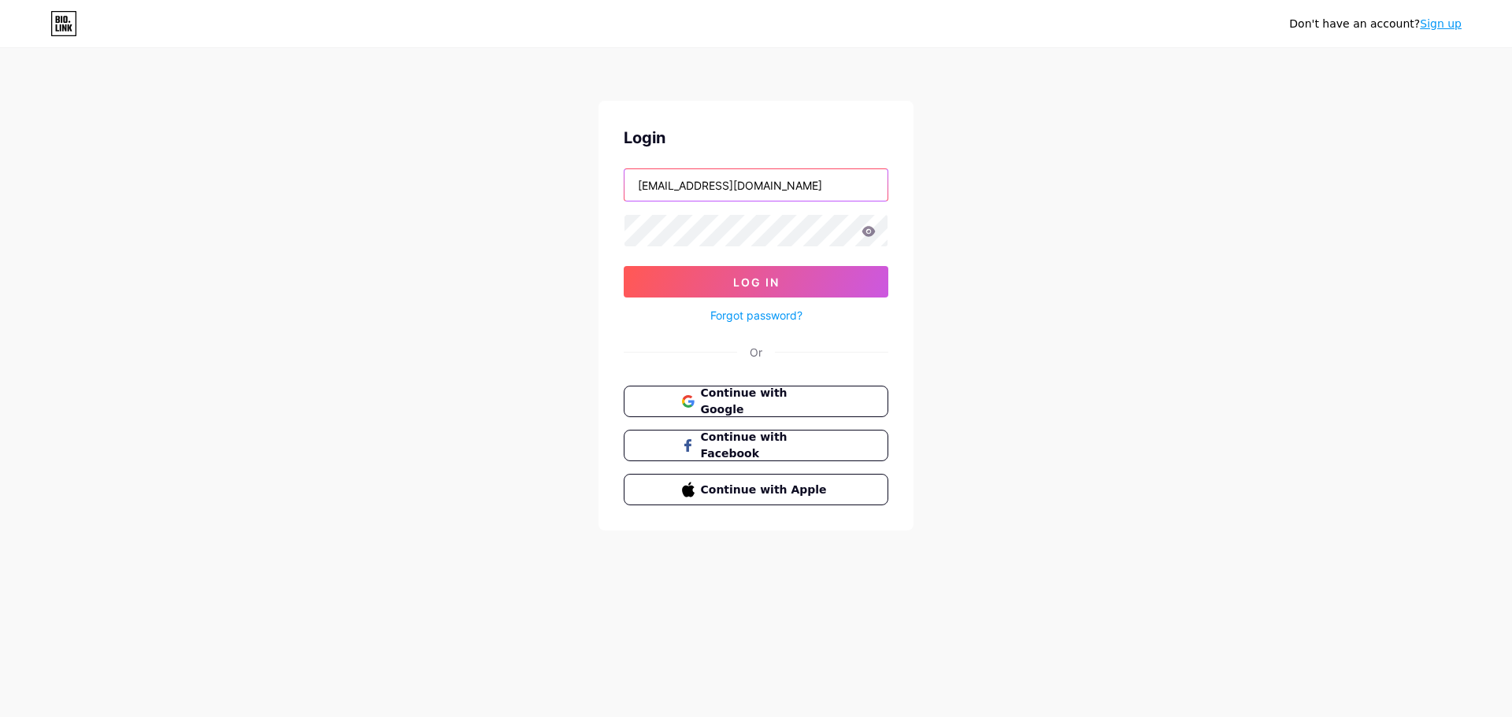
click at [838, 192] on input "[EMAIL_ADDRESS][DOMAIN_NAME]" at bounding box center [755, 184] width 263 height 31
drag, startPoint x: 838, startPoint y: 192, endPoint x: 607, endPoint y: 194, distance: 230.7
click at [607, 194] on div "Login [EMAIL_ADDRESS][DOMAIN_NAME] Log In Forgot password? Or Continue with Goo…" at bounding box center [755, 316] width 315 height 430
click at [587, 233] on div "Don't have an account? Sign up Login Log In Forgot password? Or Continue with G…" at bounding box center [756, 290] width 1512 height 581
click at [709, 196] on input "text" at bounding box center [755, 184] width 263 height 31
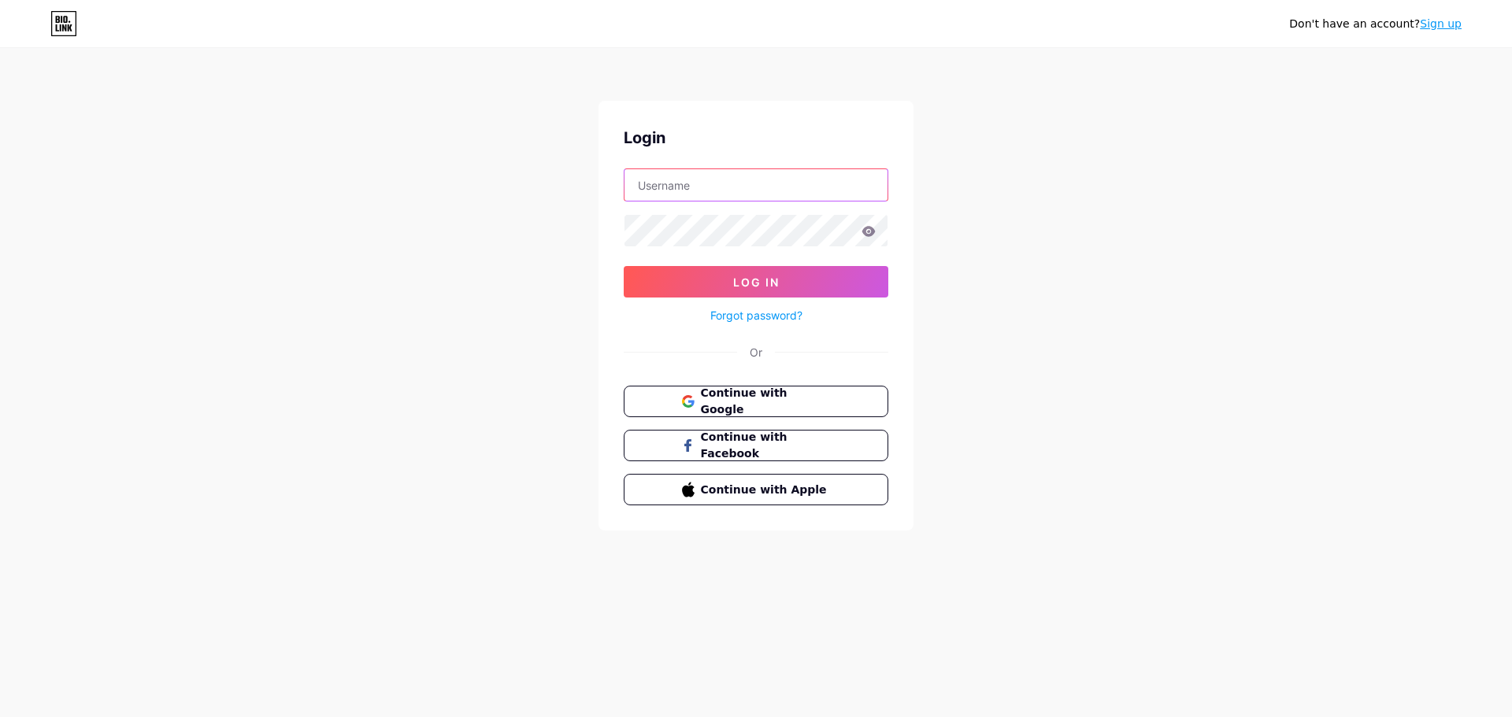
click at [708, 185] on input "text" at bounding box center [755, 184] width 263 height 31
type input "[EMAIL_ADDRESS][DOMAIN_NAME]"
click at [746, 314] on link "Forgot password?" at bounding box center [756, 315] width 92 height 17
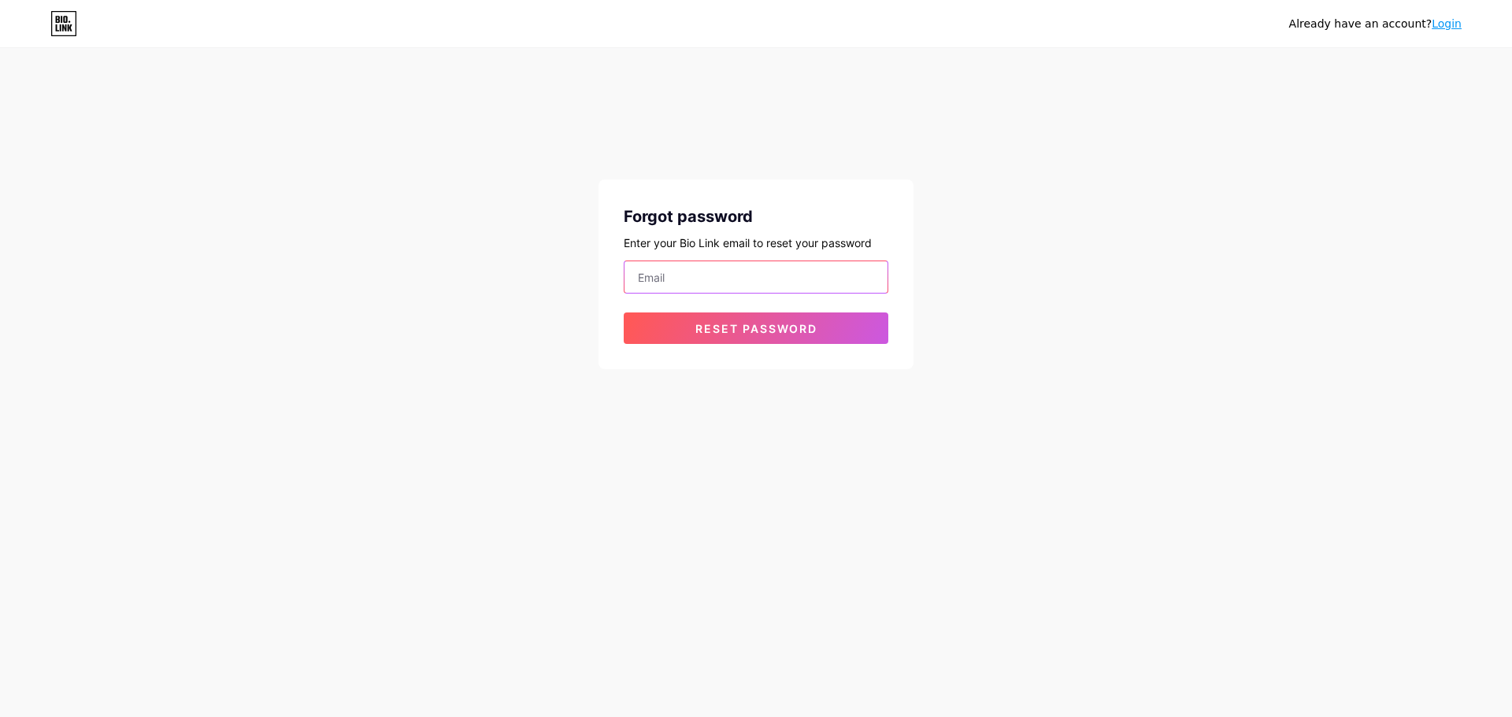
click at [713, 270] on input "email" at bounding box center [755, 276] width 263 height 31
type input "[EMAIL_ADDRESS][DOMAIN_NAME]"
click at [781, 331] on span "Reset password" at bounding box center [756, 328] width 122 height 13
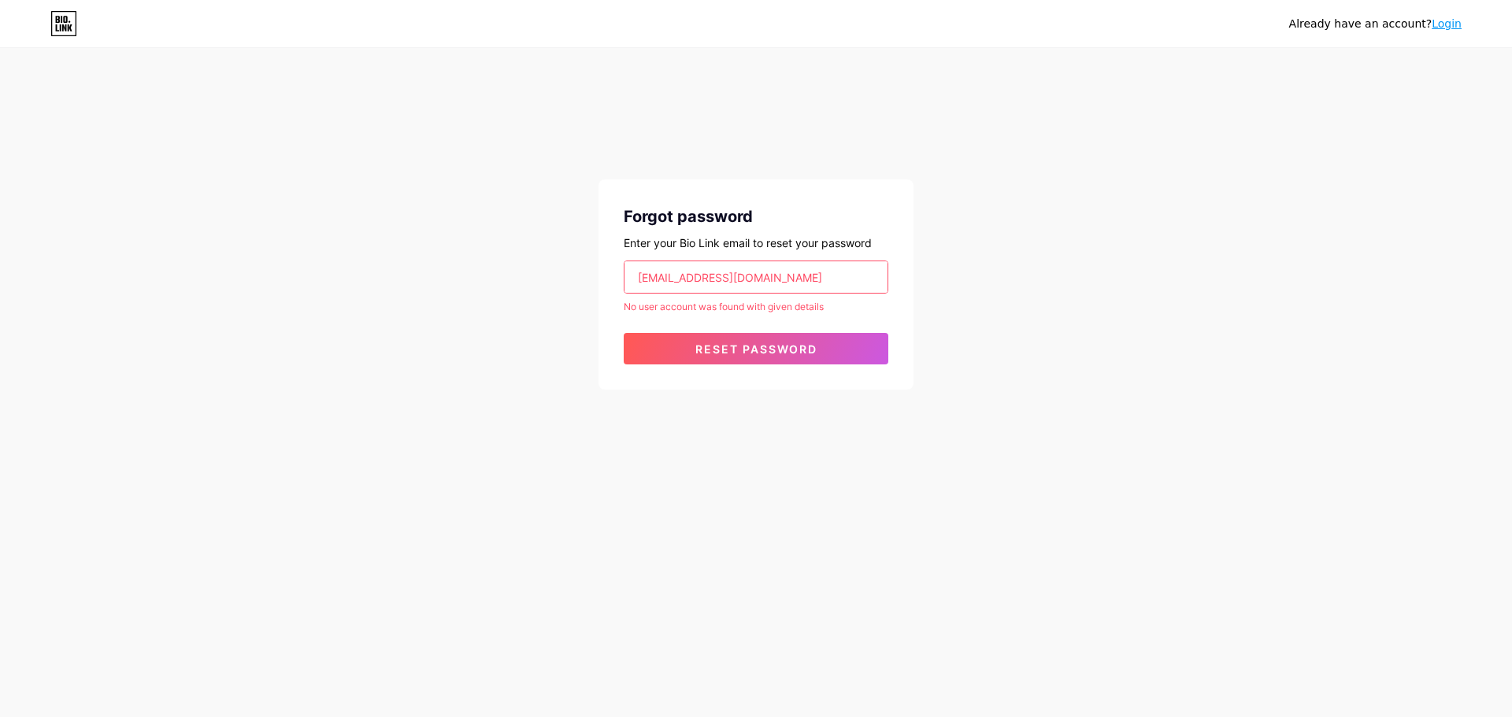
drag, startPoint x: 787, startPoint y: 280, endPoint x: 608, endPoint y: 280, distance: 178.7
click at [608, 280] on div "Forgot password Enter your Bio Link email to reset your password [EMAIL_ADDRESS…" at bounding box center [755, 285] width 315 height 210
click at [638, 270] on input "email" at bounding box center [755, 276] width 263 height 31
click at [587, 322] on div "Already have an account? Login Forgot password Enter your Bio Link email to res…" at bounding box center [756, 220] width 1512 height 440
click at [681, 340] on button "Reset password" at bounding box center [756, 348] width 265 height 31
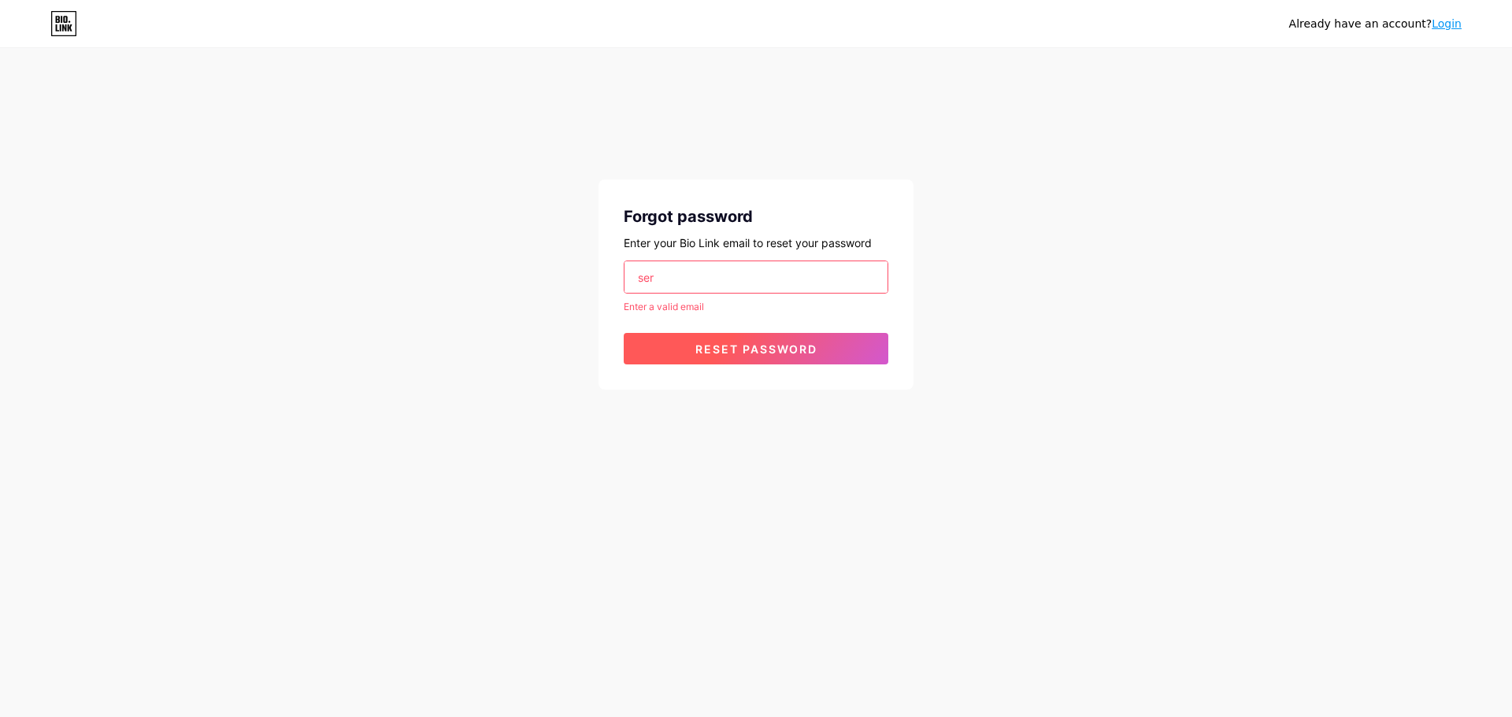
click at [682, 335] on button "Reset password" at bounding box center [756, 348] width 265 height 31
drag, startPoint x: 682, startPoint y: 283, endPoint x: 604, endPoint y: 282, distance: 78.0
click at [604, 282] on div "Forgot password Enter your Bio Link email to reset your password ser Enter a va…" at bounding box center [755, 285] width 315 height 210
type input "[EMAIL_ADDRESS][DOMAIN_NAME]"
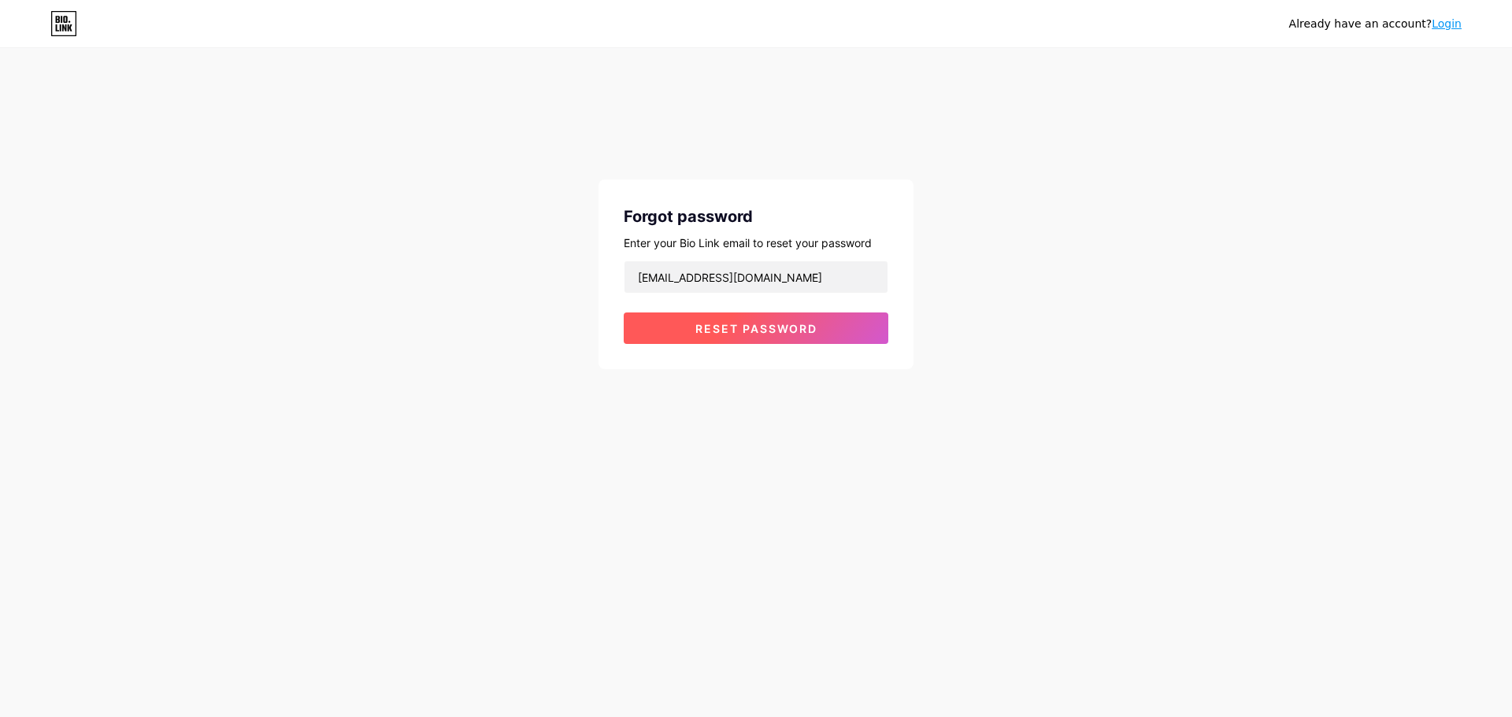
click at [785, 329] on span "Reset password" at bounding box center [756, 328] width 122 height 13
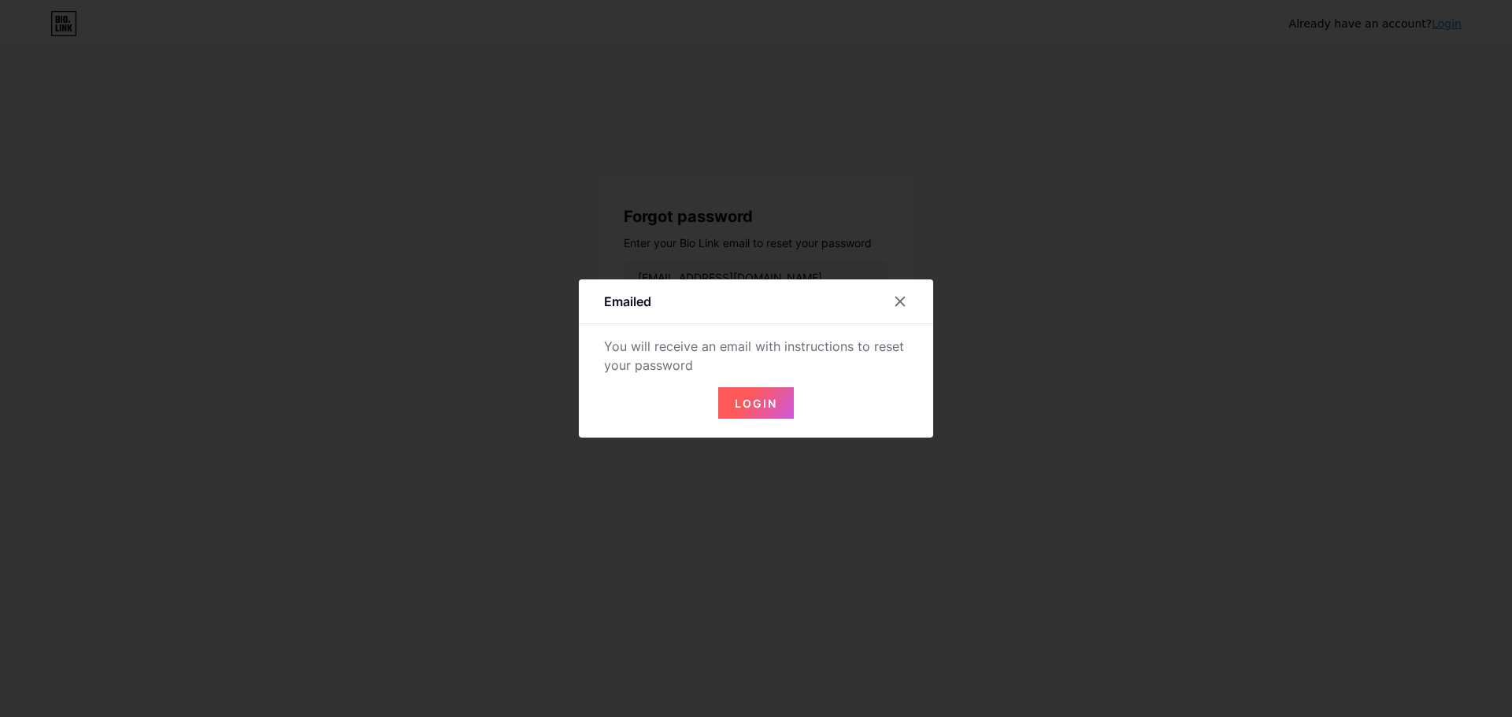
click at [751, 399] on span "Login" at bounding box center [756, 403] width 43 height 13
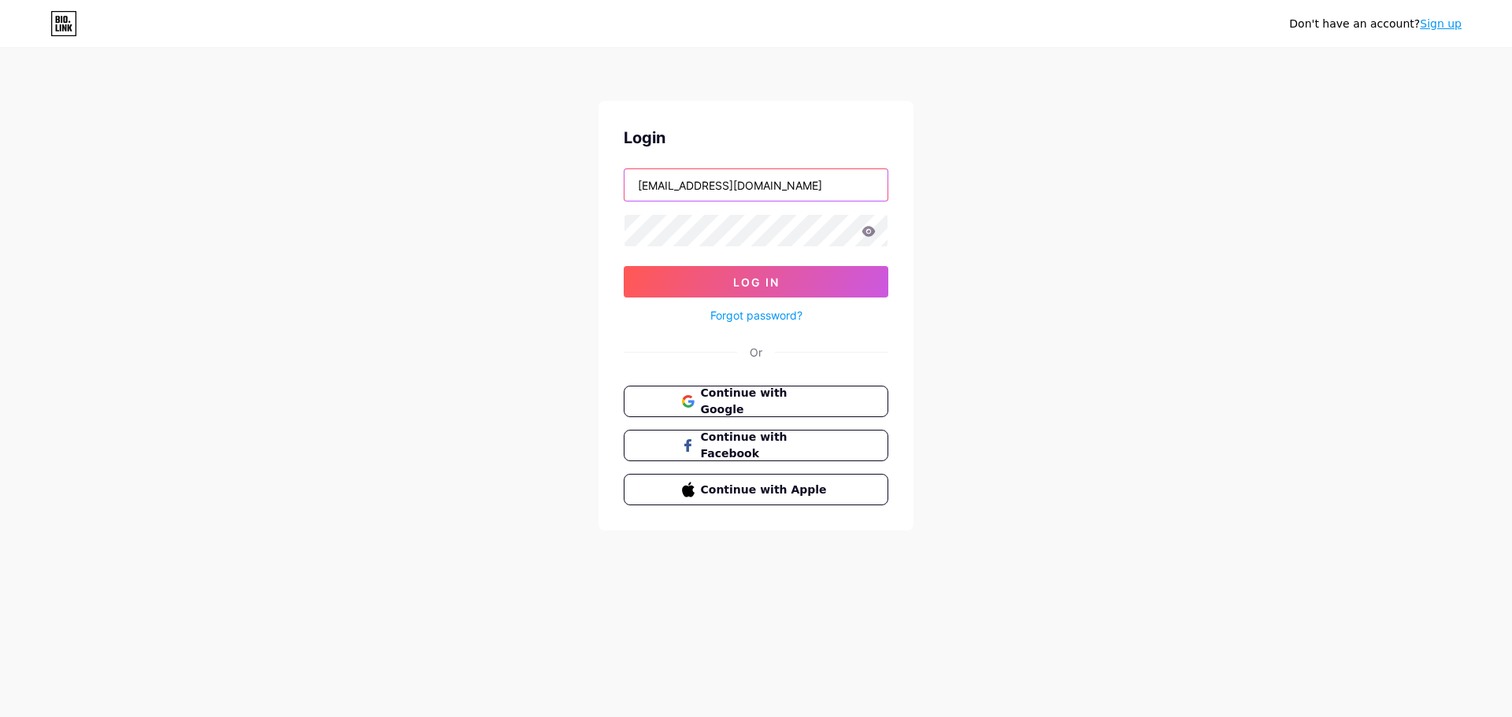
click at [813, 181] on input "[EMAIL_ADDRESS][DOMAIN_NAME]" at bounding box center [755, 184] width 263 height 31
drag, startPoint x: 833, startPoint y: 183, endPoint x: 586, endPoint y: 188, distance: 247.3
click at [586, 188] on div "Don't have an account? Sign up Login [EMAIL_ADDRESS][DOMAIN_NAME] Log In Forgot…" at bounding box center [756, 290] width 1512 height 581
type input "[EMAIL_ADDRESS][DOMAIN_NAME]"
click at [623, 236] on div "Login [EMAIL_ADDRESS][DOMAIN_NAME] Log In Forgot password? Or Continue with Goo…" at bounding box center [755, 316] width 315 height 430
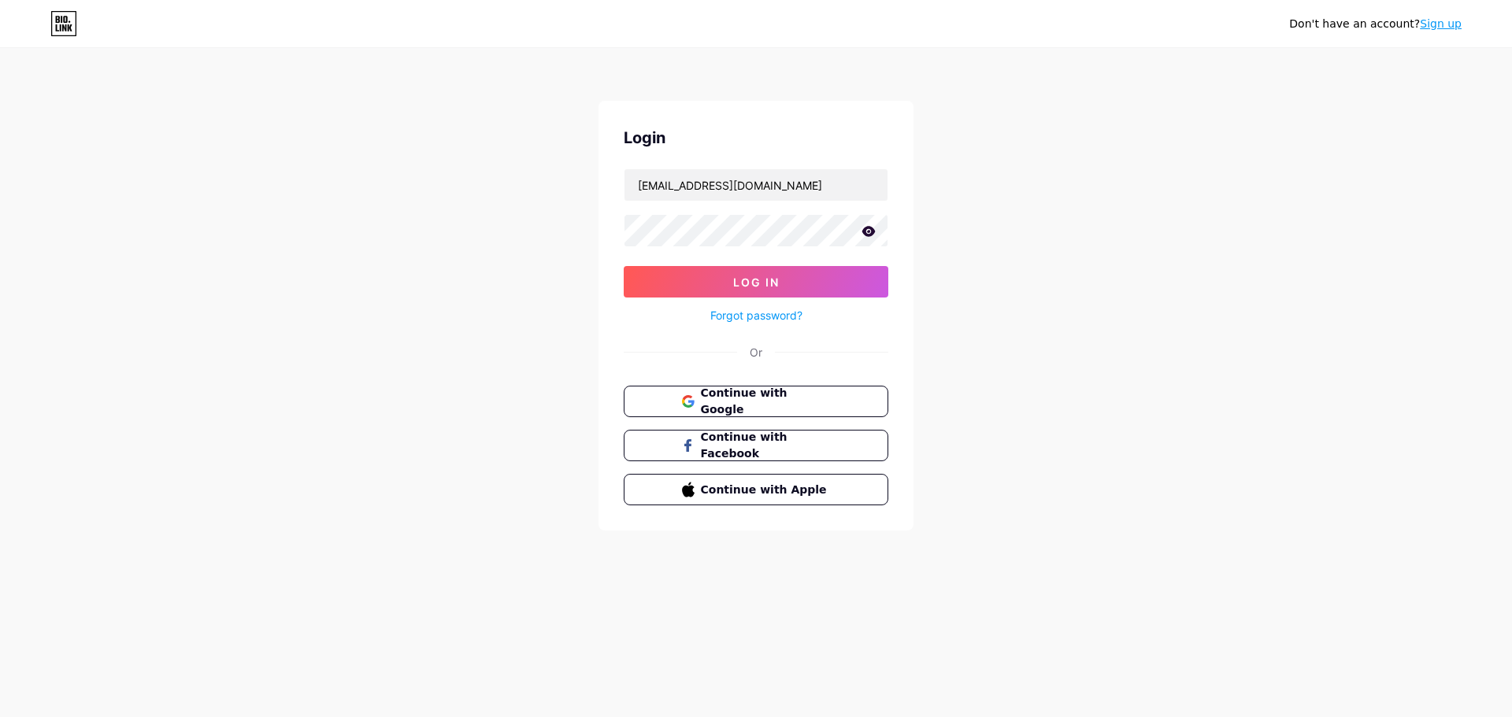
click at [868, 236] on icon at bounding box center [868, 231] width 13 height 10
click at [781, 284] on button "Log In" at bounding box center [756, 281] width 265 height 31
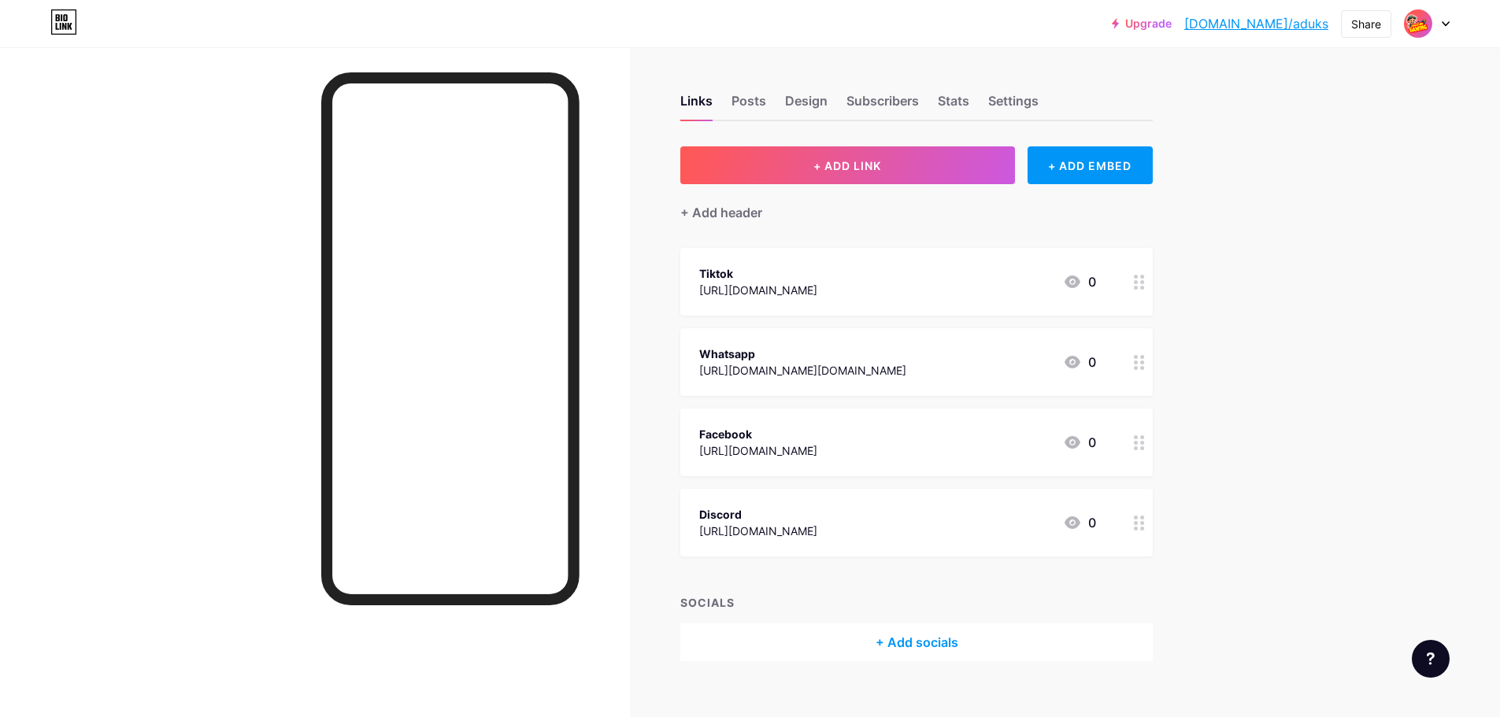
click at [1441, 28] on div at bounding box center [1427, 23] width 46 height 28
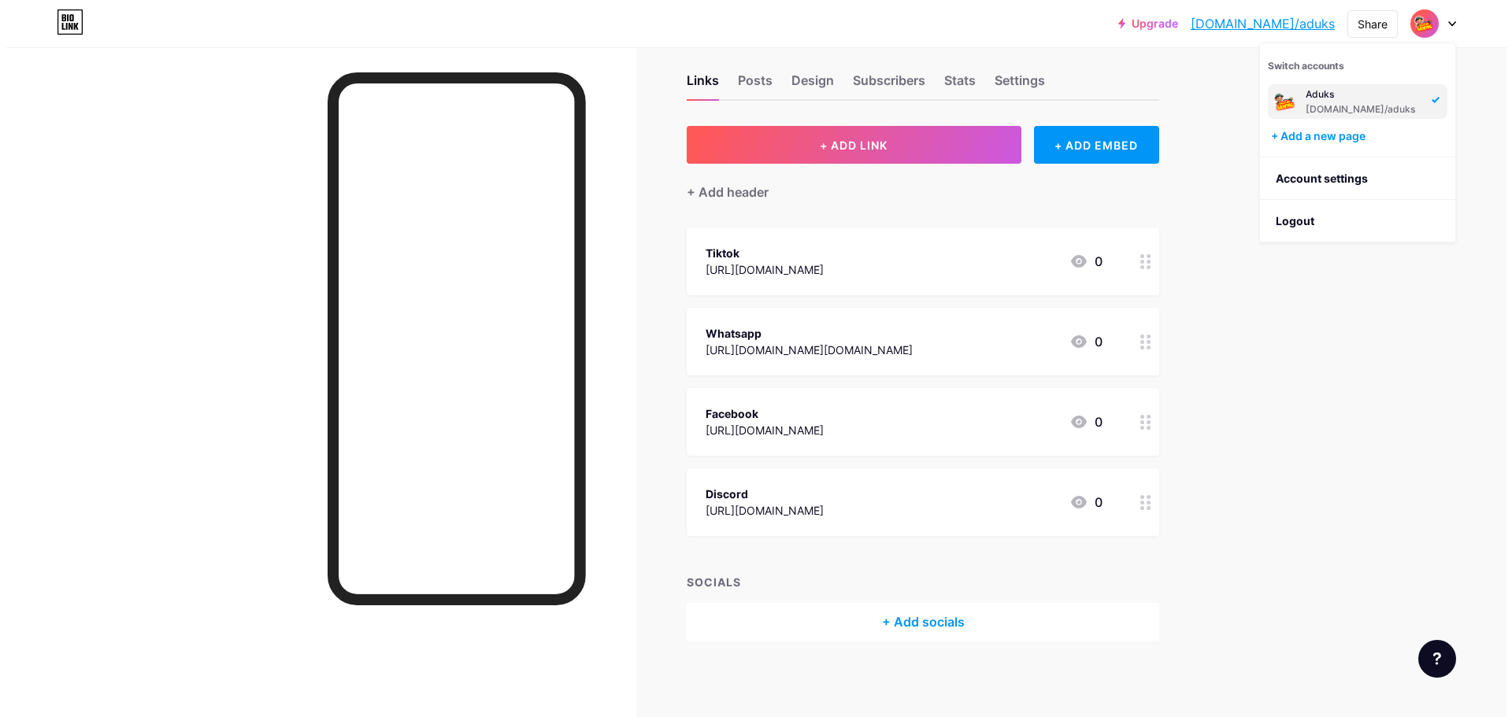
scroll to position [22, 0]
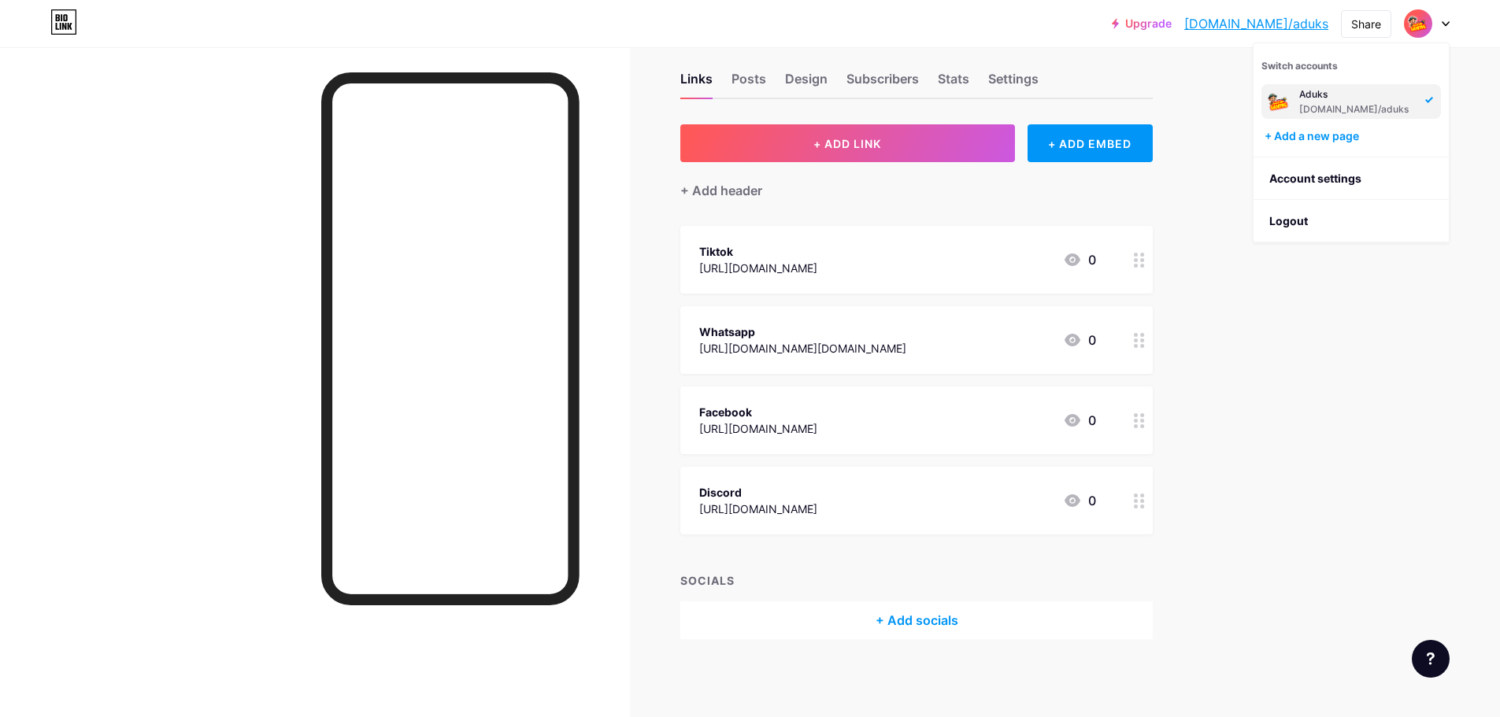
click at [920, 620] on div "+ Add socials" at bounding box center [916, 621] width 472 height 38
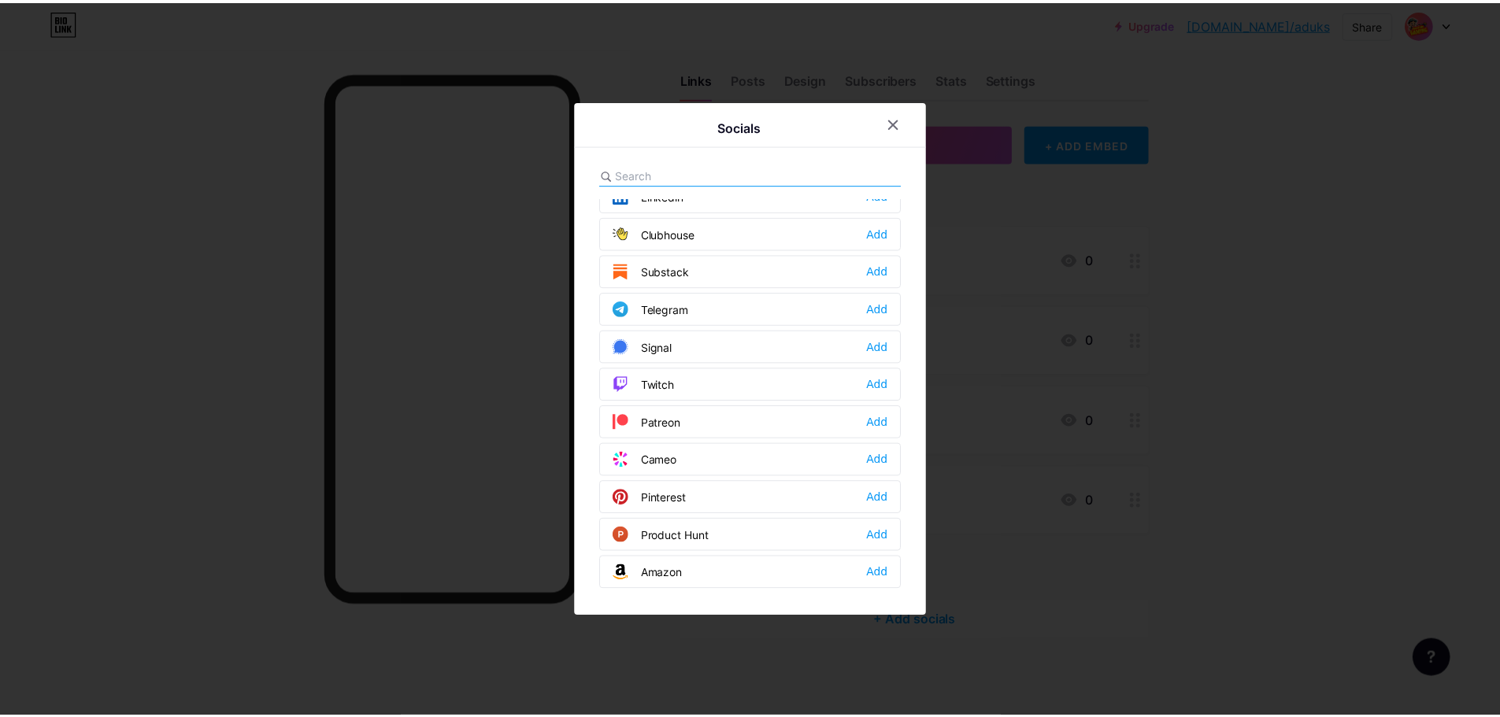
scroll to position [709, 0]
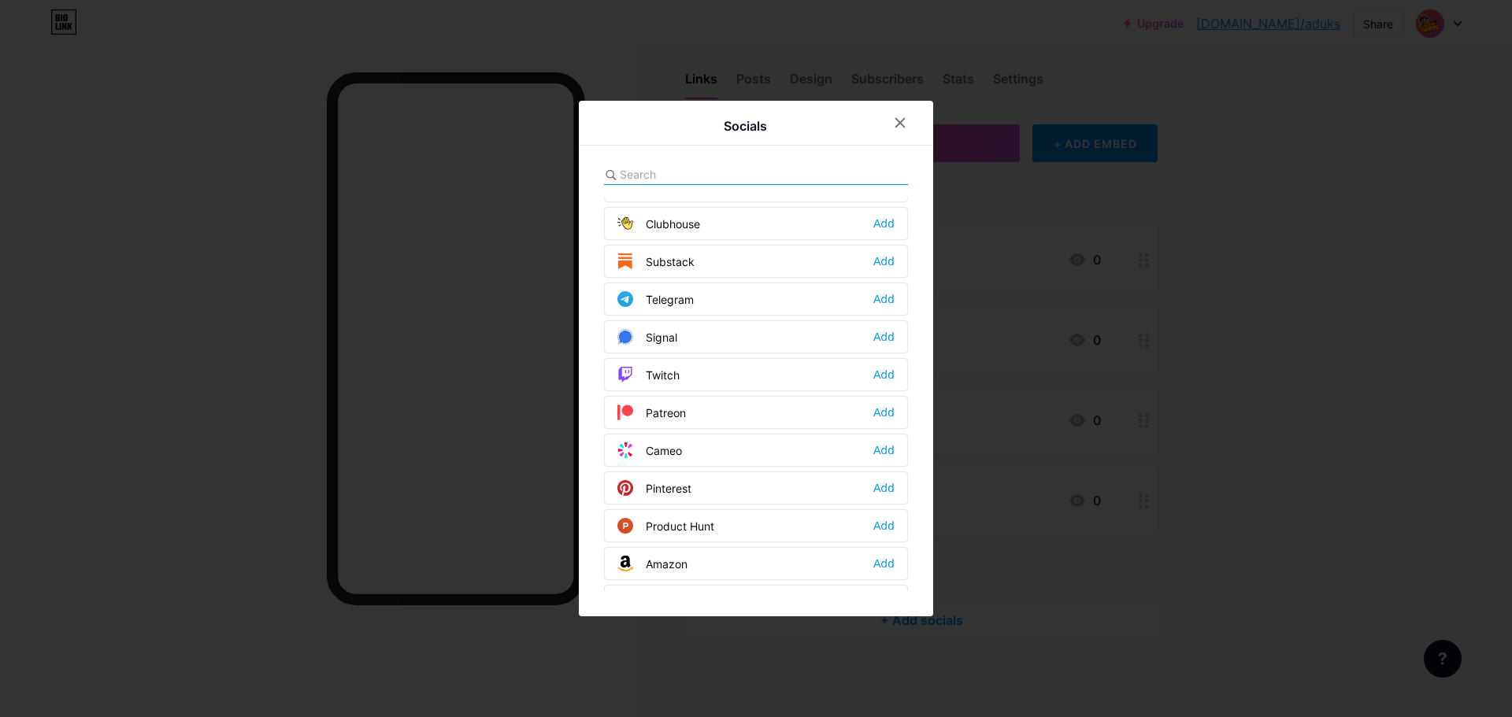
click at [705, 376] on div "Twitch Add" at bounding box center [756, 374] width 304 height 33
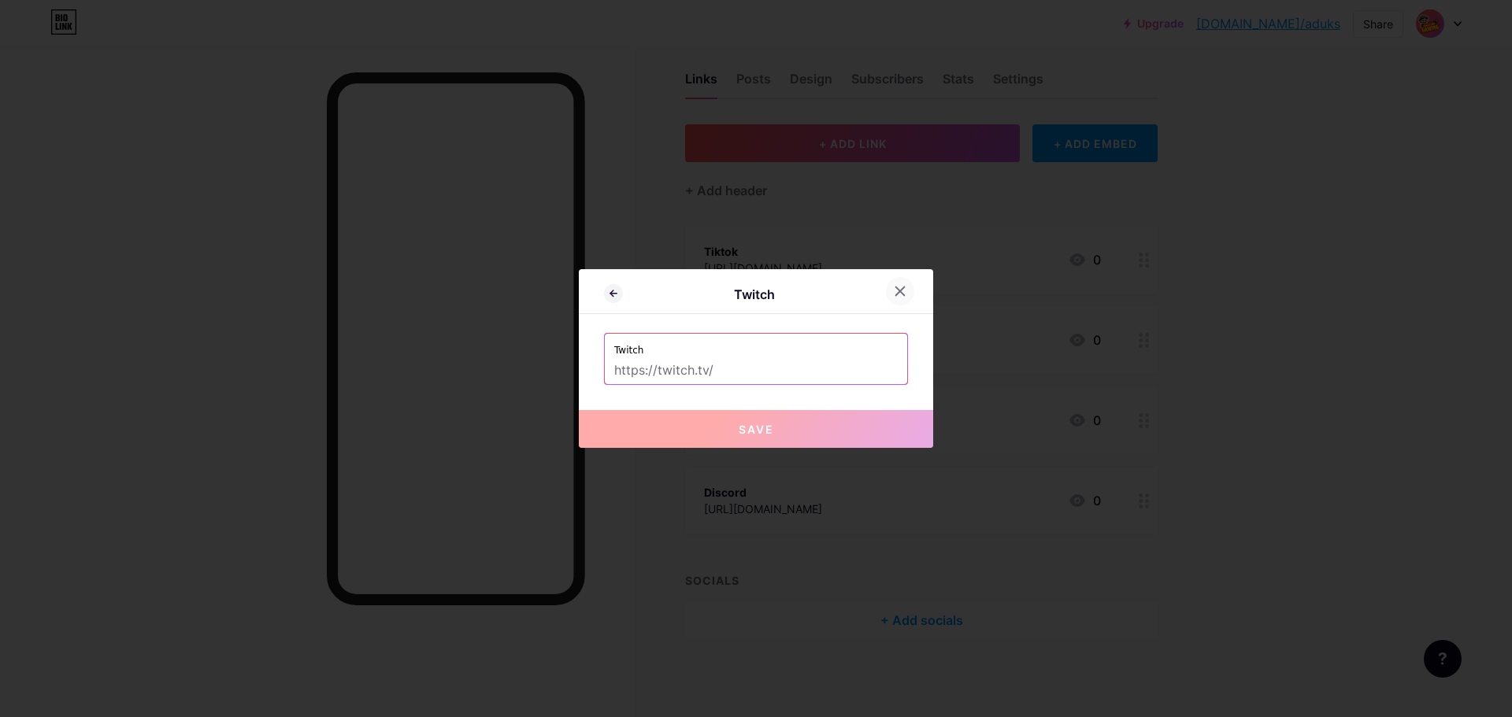
click at [908, 294] on div at bounding box center [900, 291] width 28 height 28
